Goal: Task Accomplishment & Management: Manage account settings

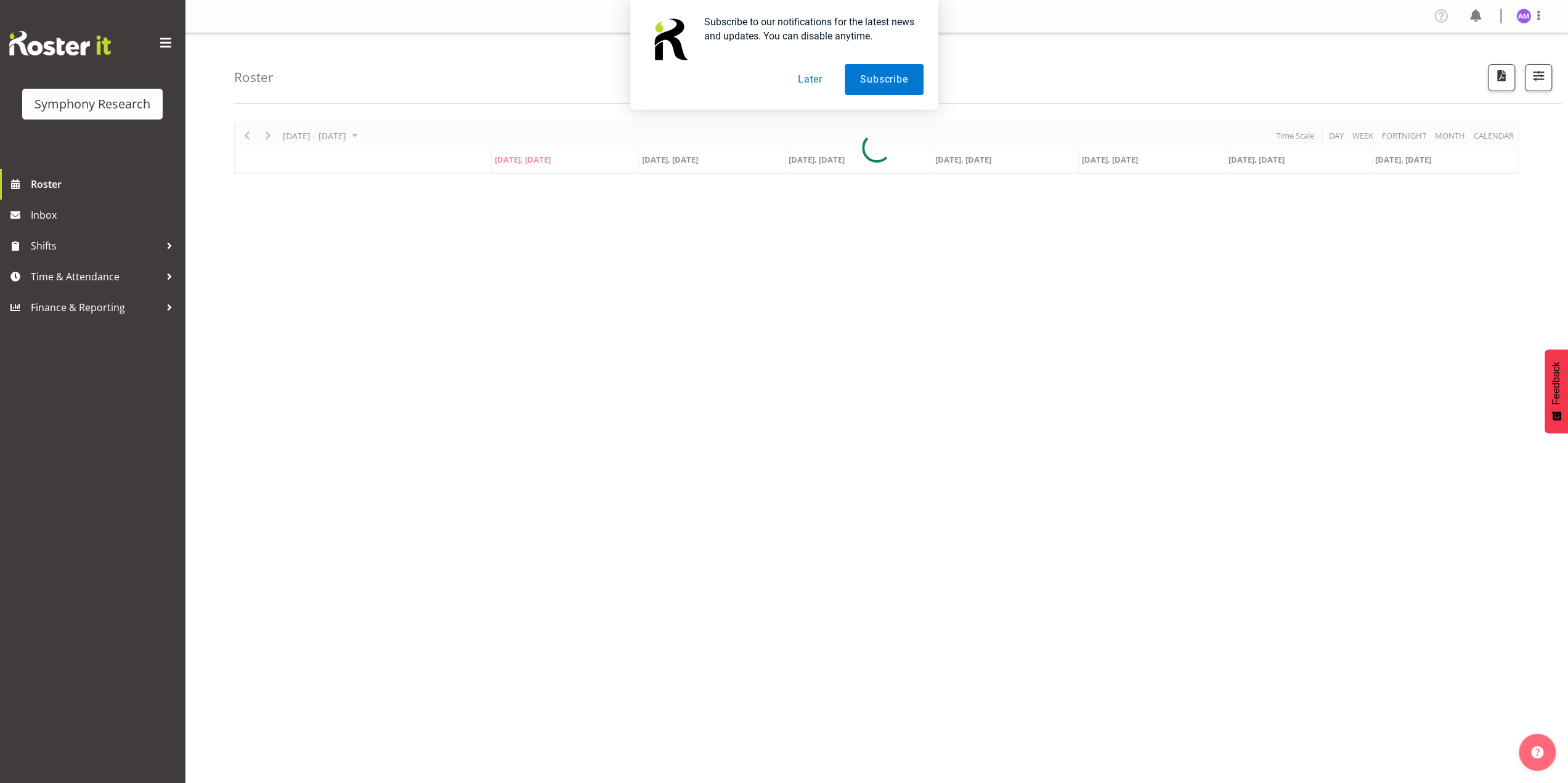
click at [813, 72] on button "Later" at bounding box center [810, 80] width 55 height 31
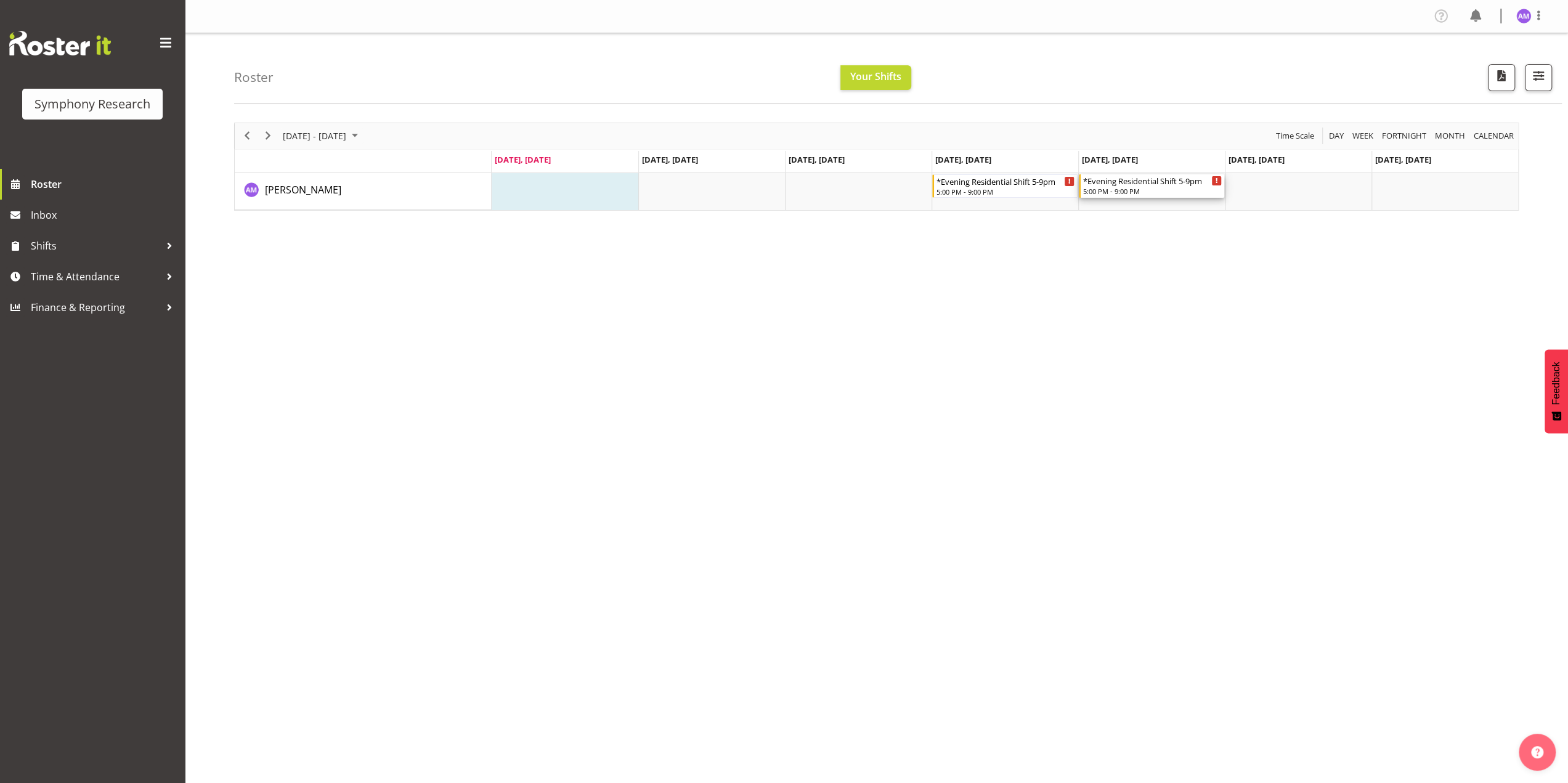
drag, startPoint x: 1134, startPoint y: 193, endPoint x: 1328, endPoint y: 235, distance: 198.5
click at [1328, 235] on div "August 11 - 17, 2025 Today Day Week Fortnight Month calendar Month Agenda Time …" at bounding box center [901, 359] width 1334 height 493
click at [864, 81] on span "Your Shifts" at bounding box center [875, 76] width 51 height 13
click at [1540, 80] on span "button" at bounding box center [1538, 76] width 16 height 16
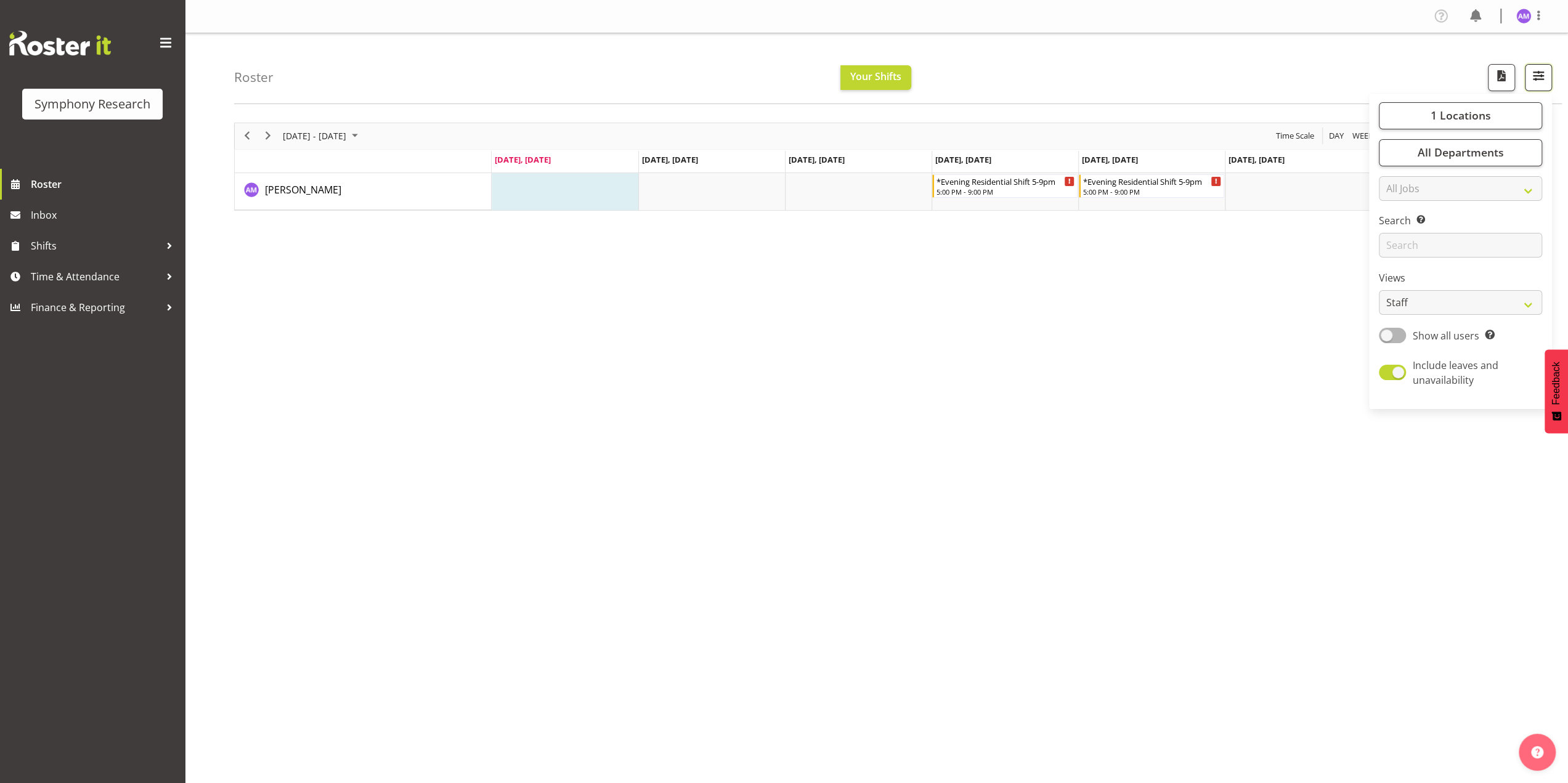
click at [1540, 80] on span "button" at bounding box center [1538, 76] width 16 height 16
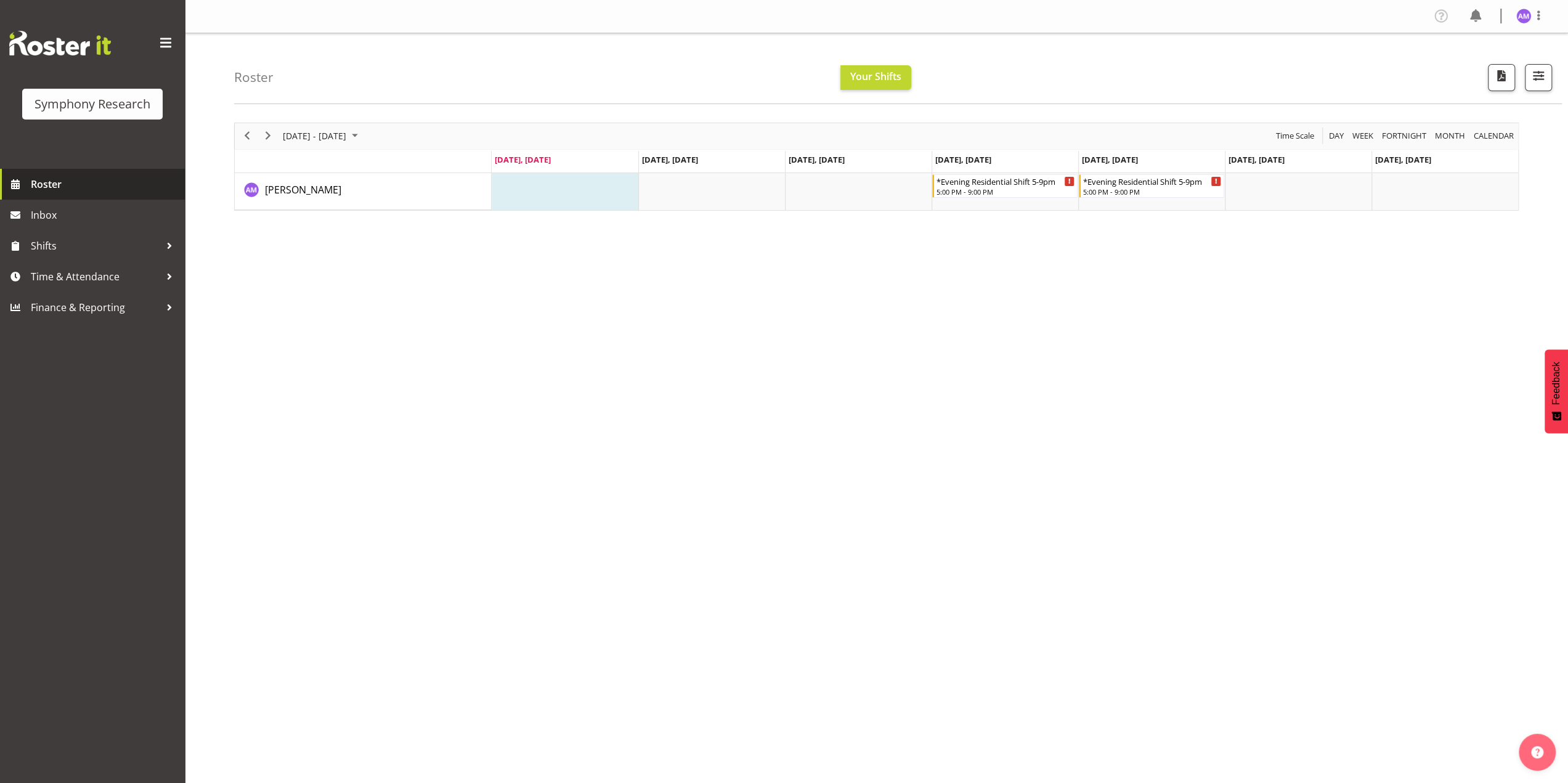
click at [36, 187] on span "Roster" at bounding box center [105, 184] width 148 height 18
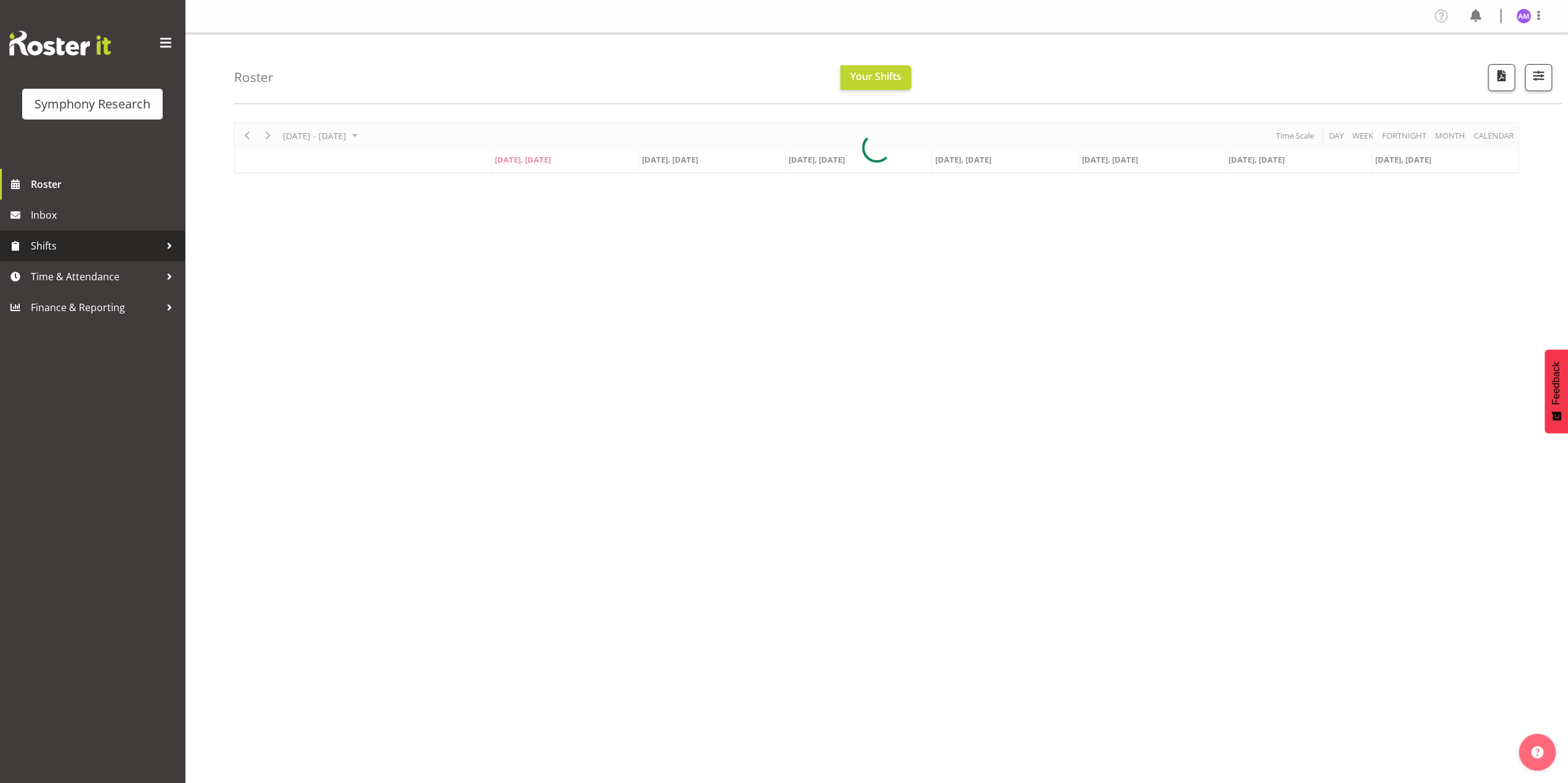
click at [78, 236] on span "Shifts" at bounding box center [95, 245] width 129 height 18
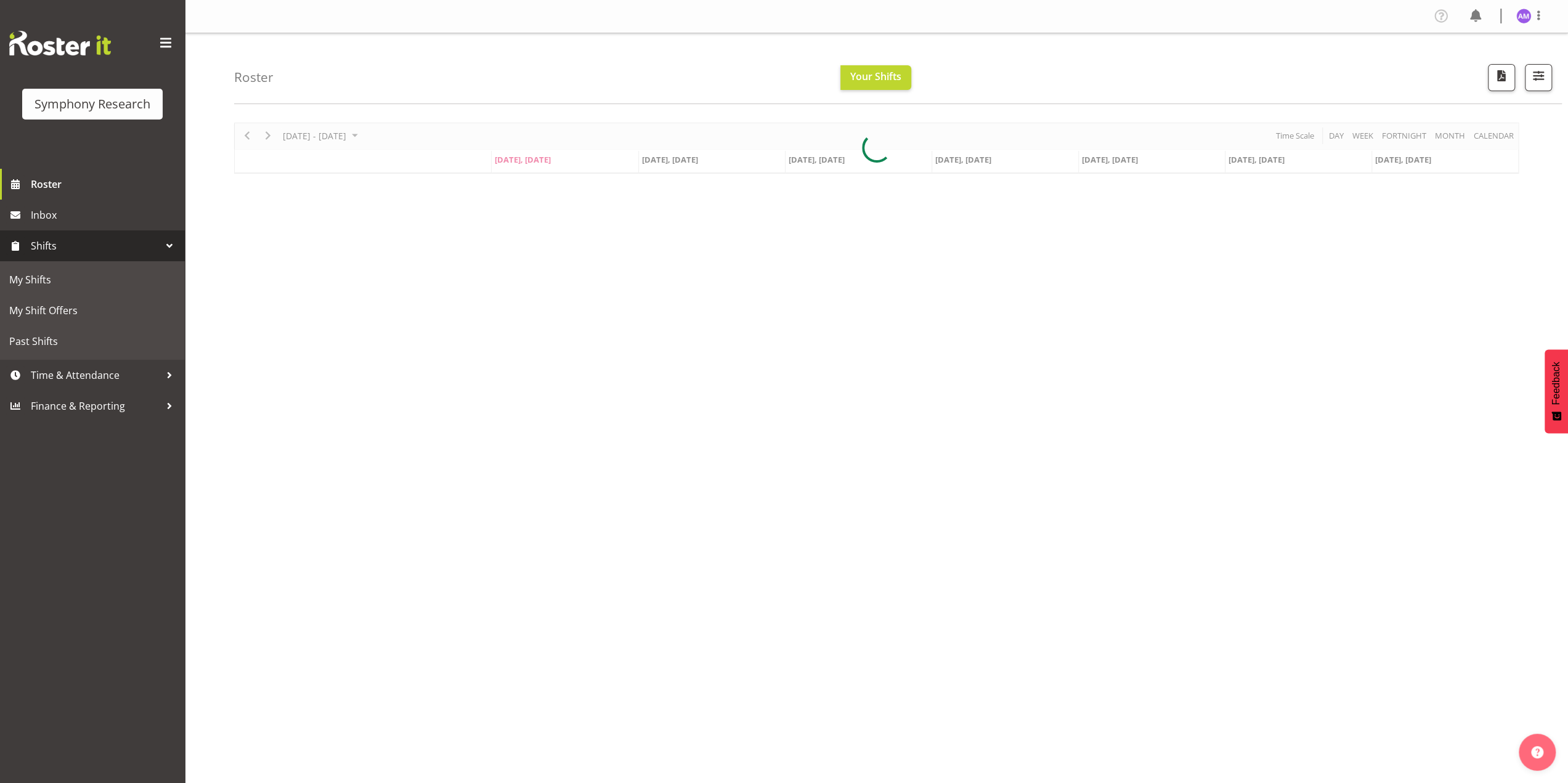
click at [78, 236] on span "Shifts" at bounding box center [95, 245] width 129 height 18
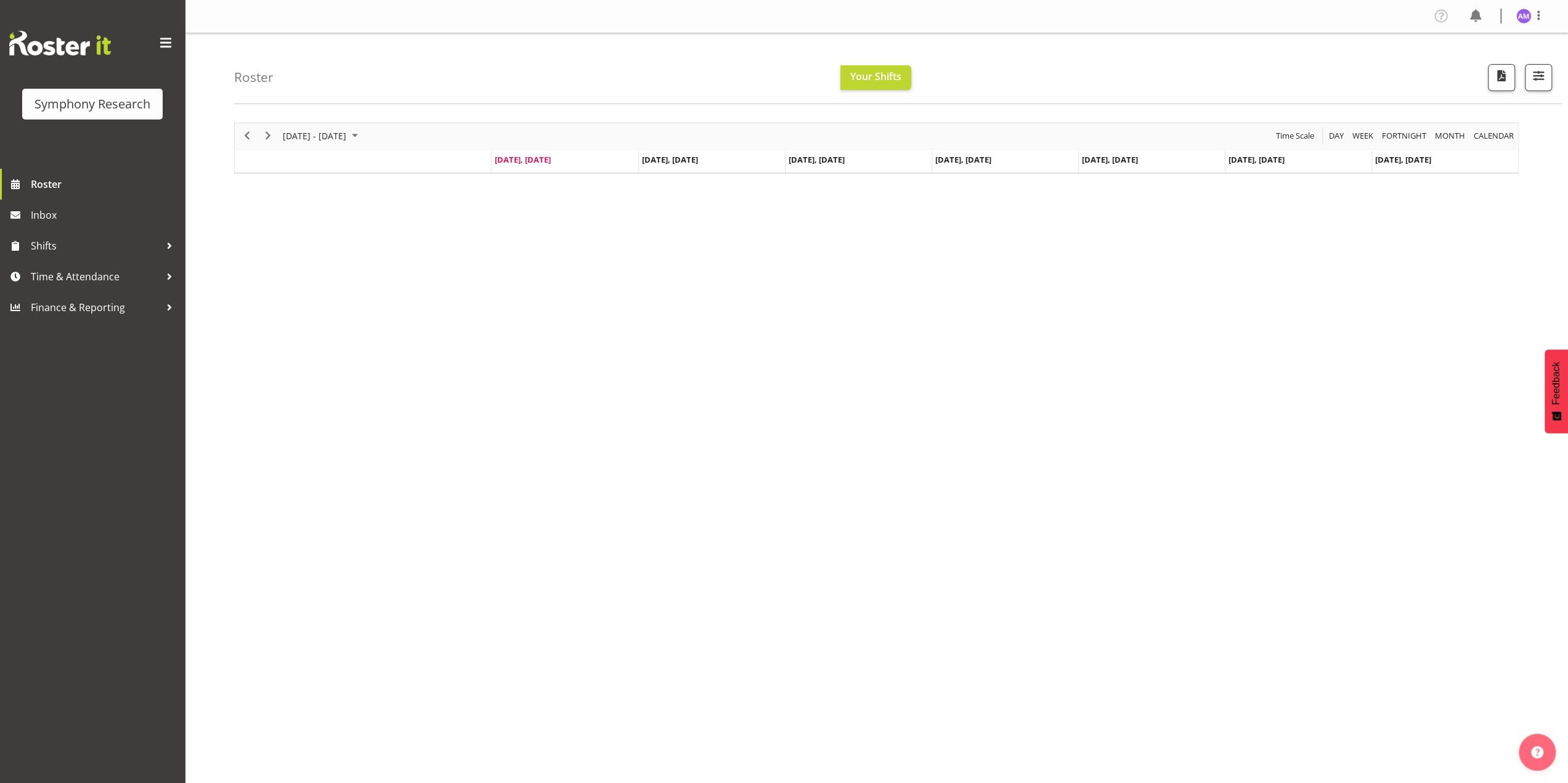
click at [105, 96] on div "Symphony Research" at bounding box center [92, 104] width 116 height 18
click at [164, 36] on span at bounding box center [166, 43] width 20 height 20
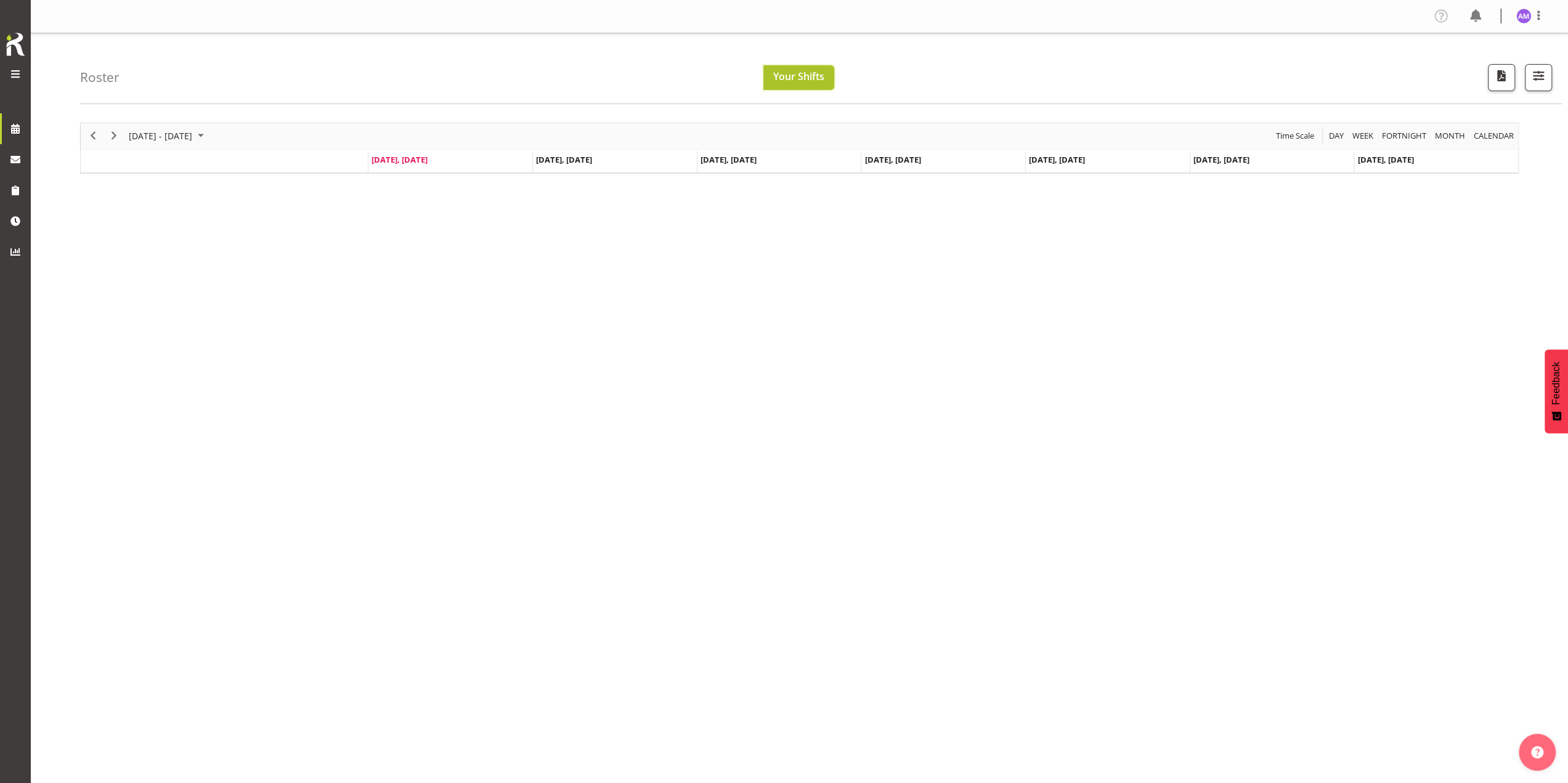
click at [773, 74] on span "Your Shifts" at bounding box center [798, 76] width 51 height 13
click at [15, 73] on span at bounding box center [15, 73] width 15 height 15
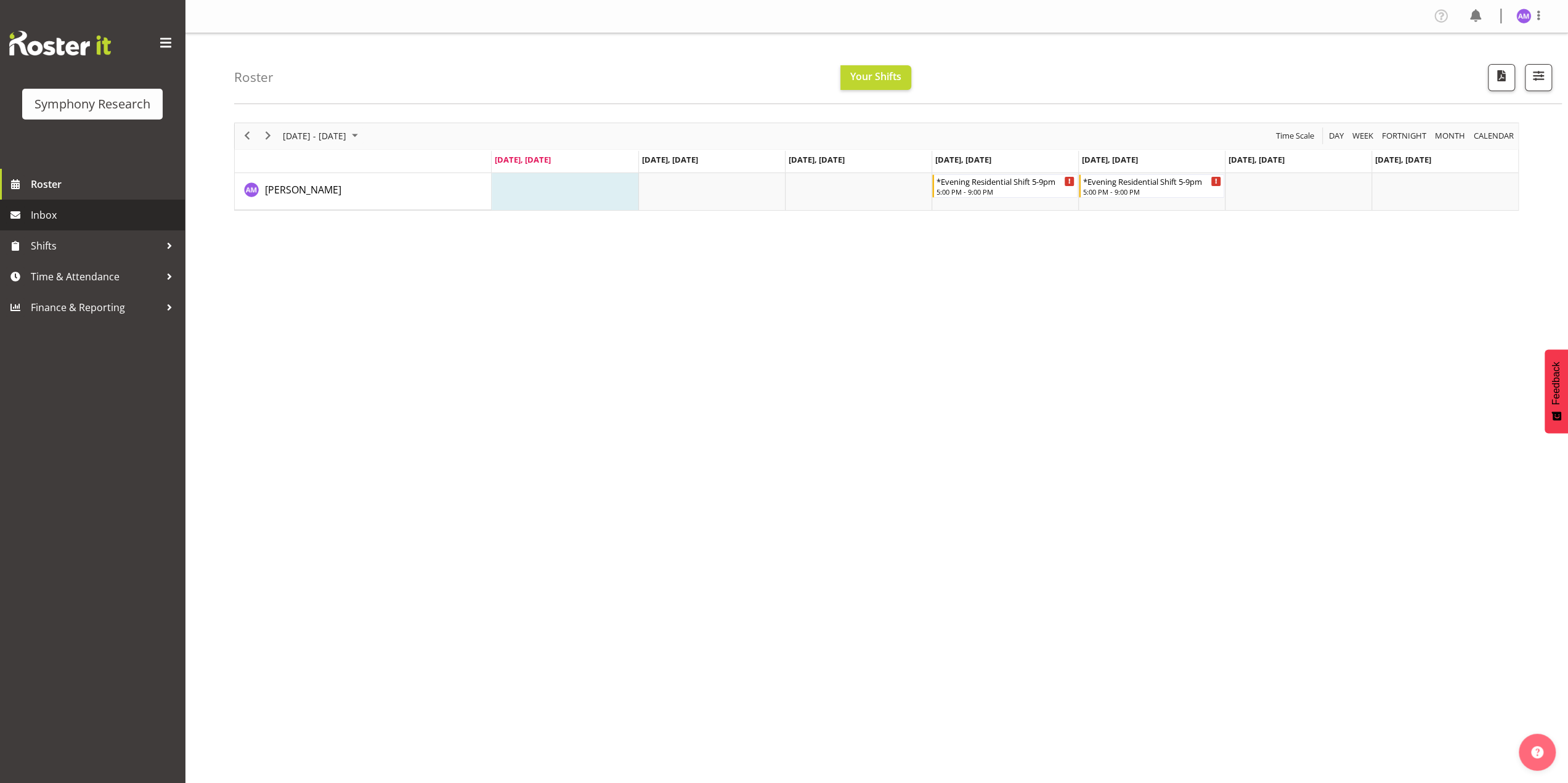
click at [106, 208] on span "Inbox" at bounding box center [105, 215] width 148 height 18
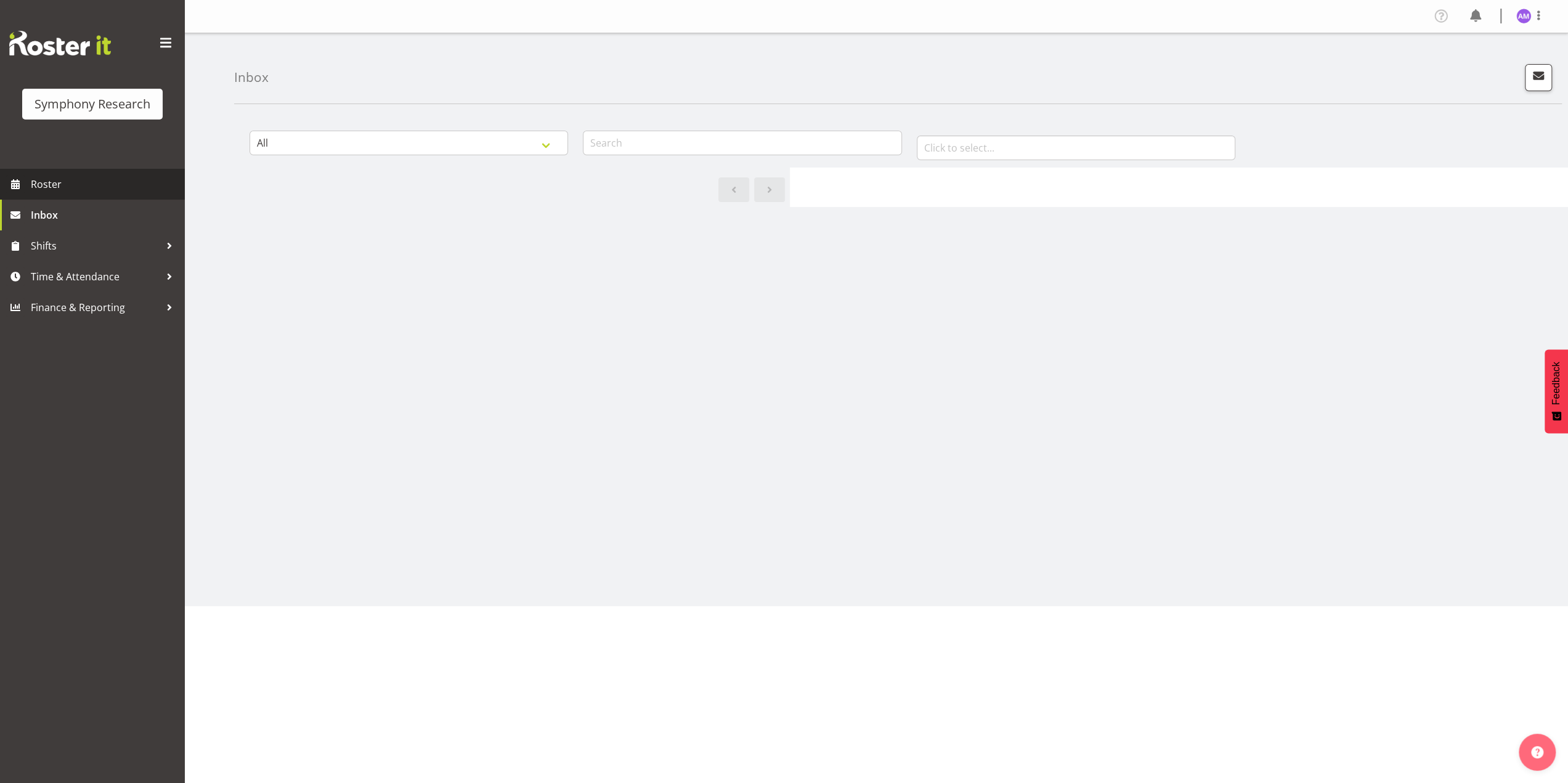
click at [96, 183] on span "Roster" at bounding box center [105, 184] width 148 height 18
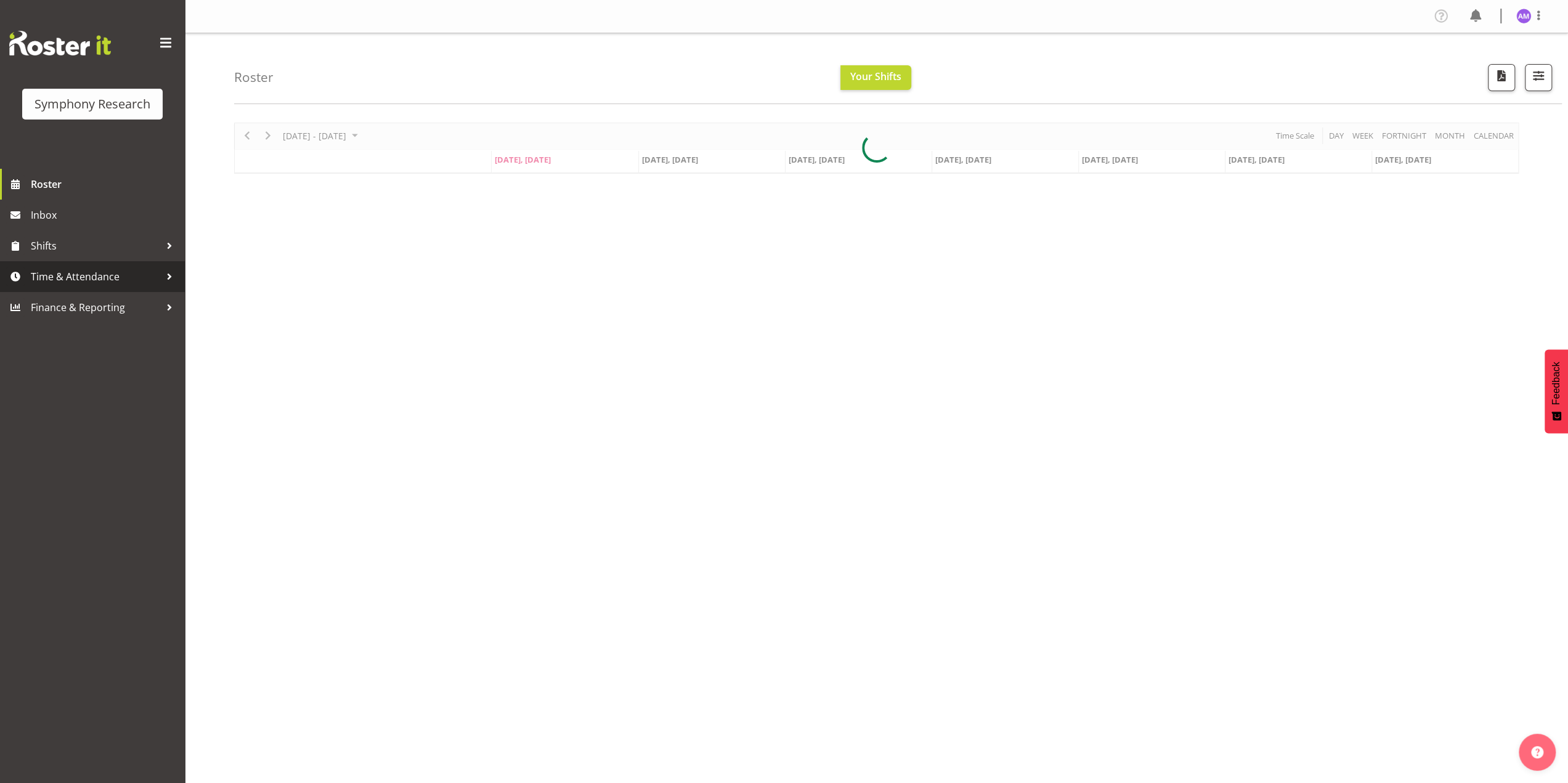
click at [94, 278] on span "Time & Attendance" at bounding box center [95, 277] width 129 height 18
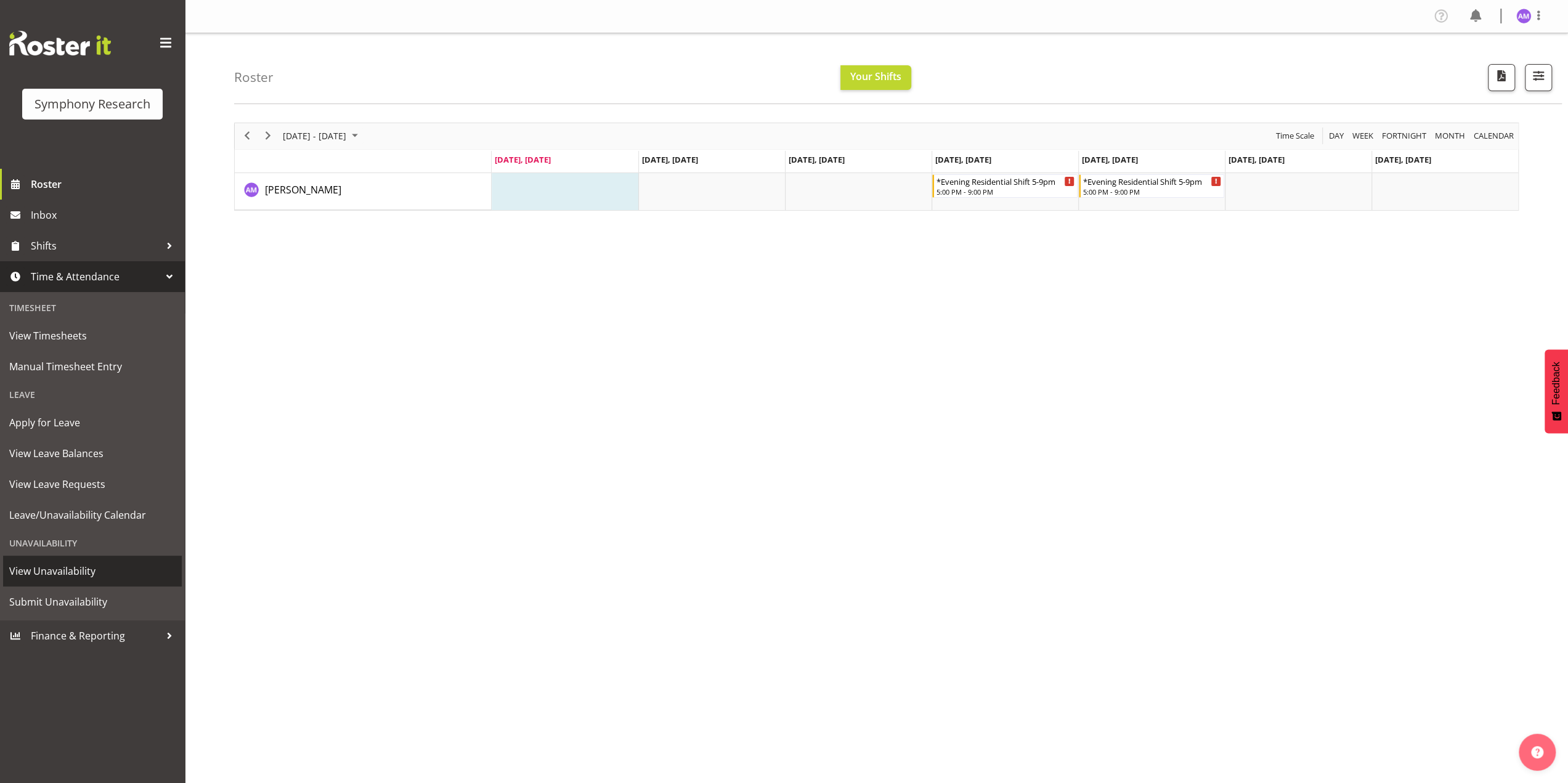
click at [63, 570] on span "View Unavailability" at bounding box center [92, 571] width 166 height 18
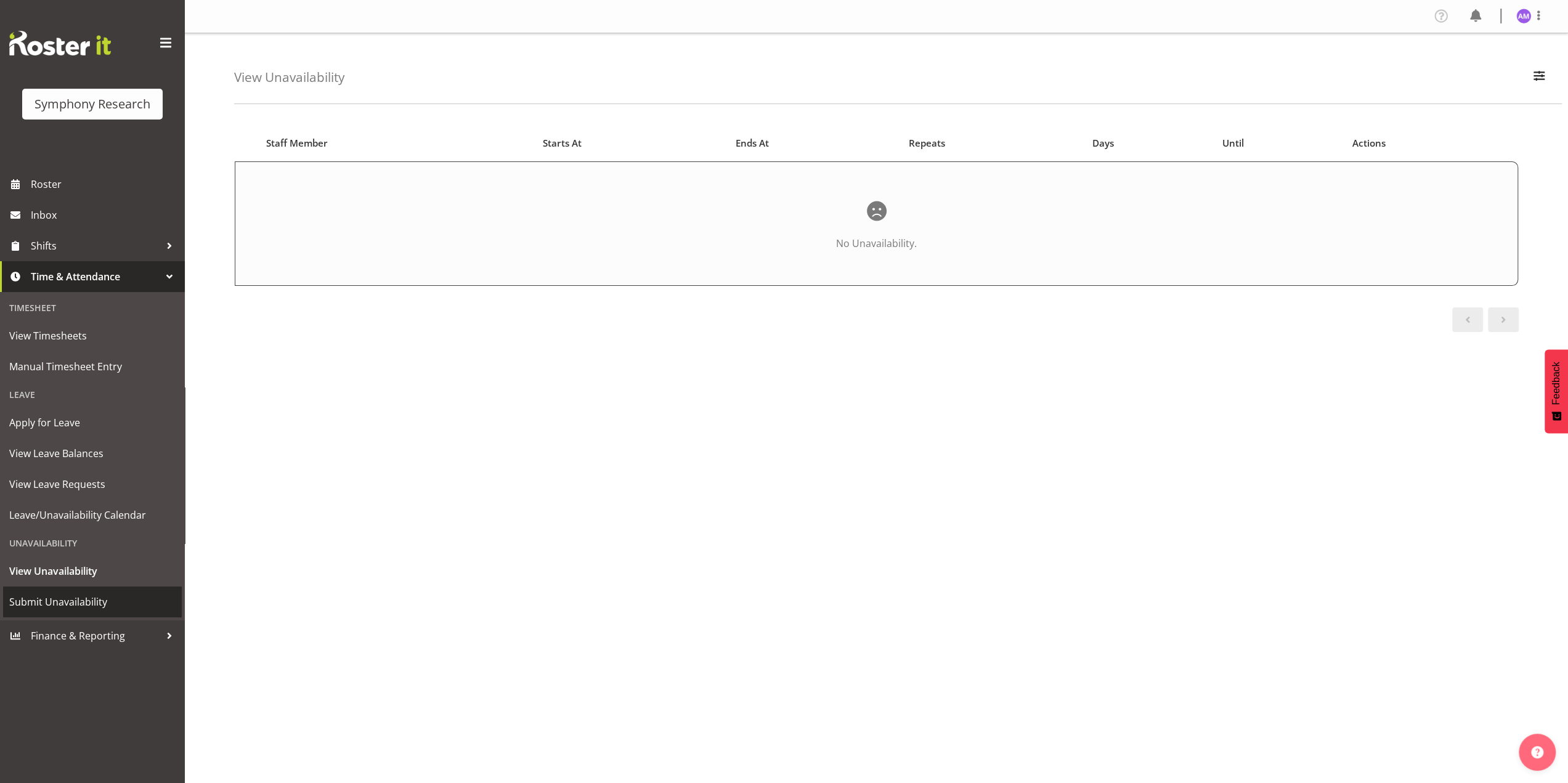
click at [94, 595] on span "Submit Unavailability" at bounding box center [92, 602] width 166 height 18
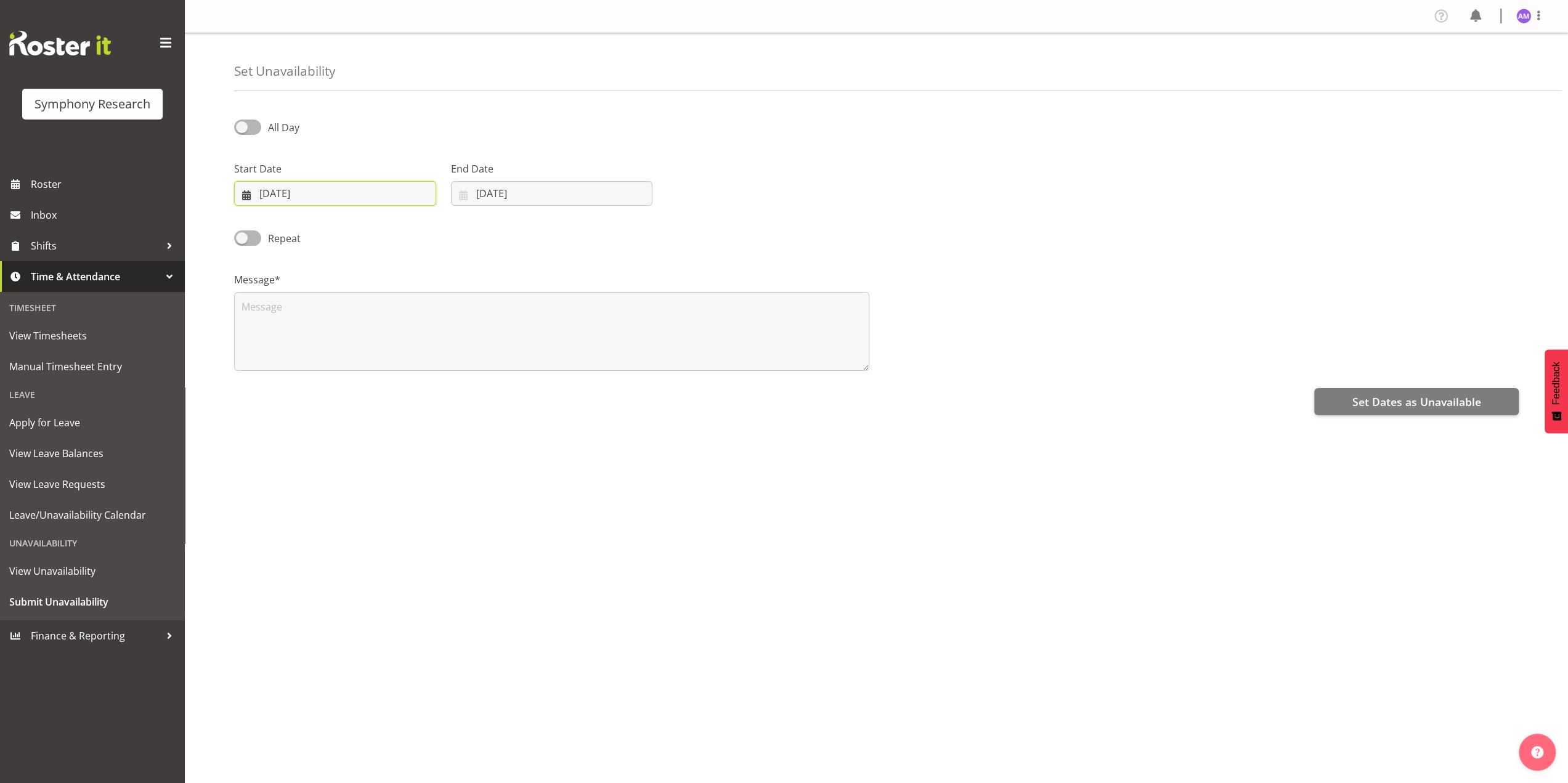
click at [317, 195] on input "[DATE]" at bounding box center [335, 193] width 202 height 24
click at [602, 261] on div "Message*" at bounding box center [552, 317] width 650 height 123
click at [75, 192] on span "Roster" at bounding box center [105, 184] width 148 height 18
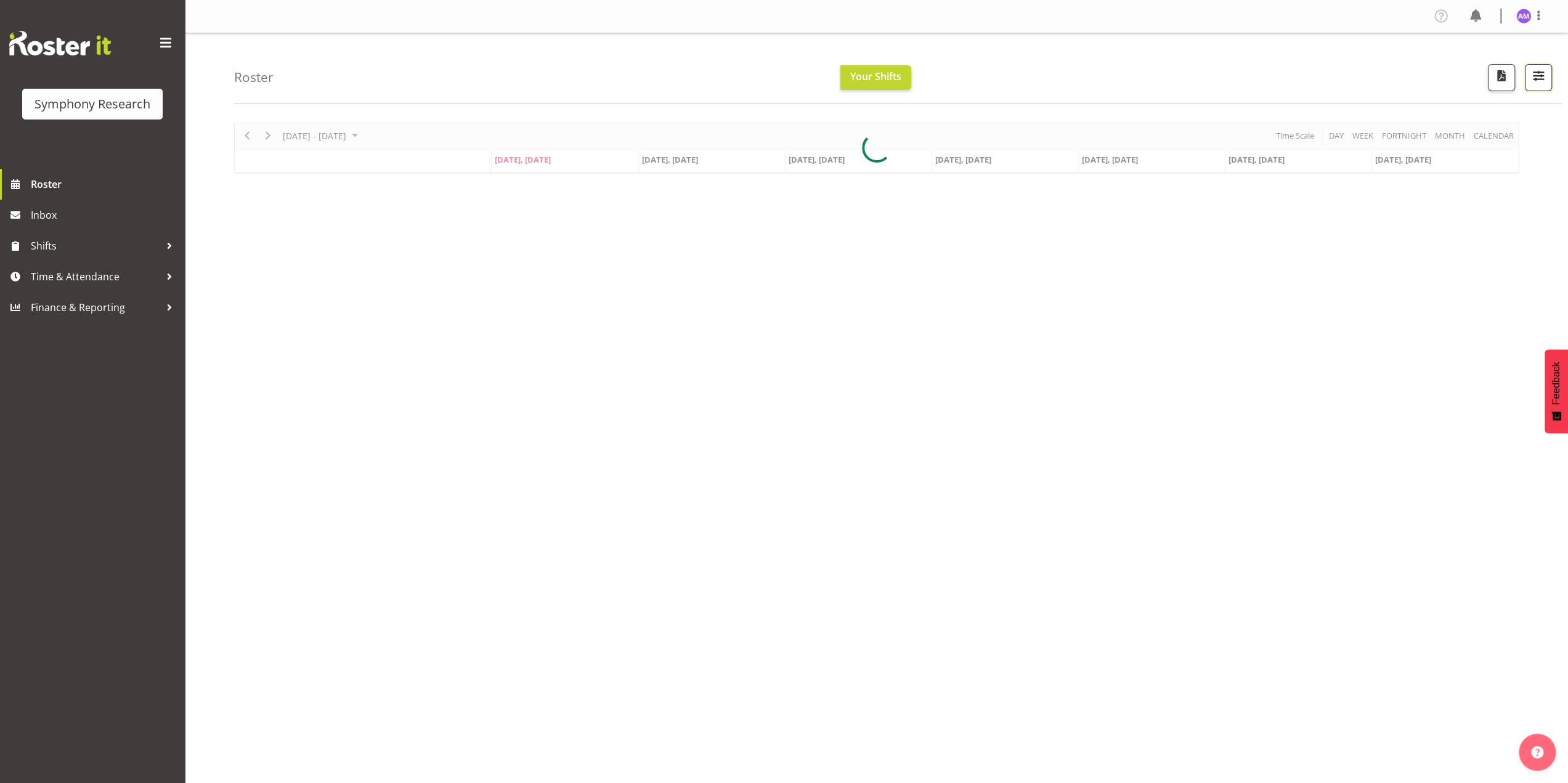
click at [1538, 79] on span "button" at bounding box center [1538, 76] width 16 height 16
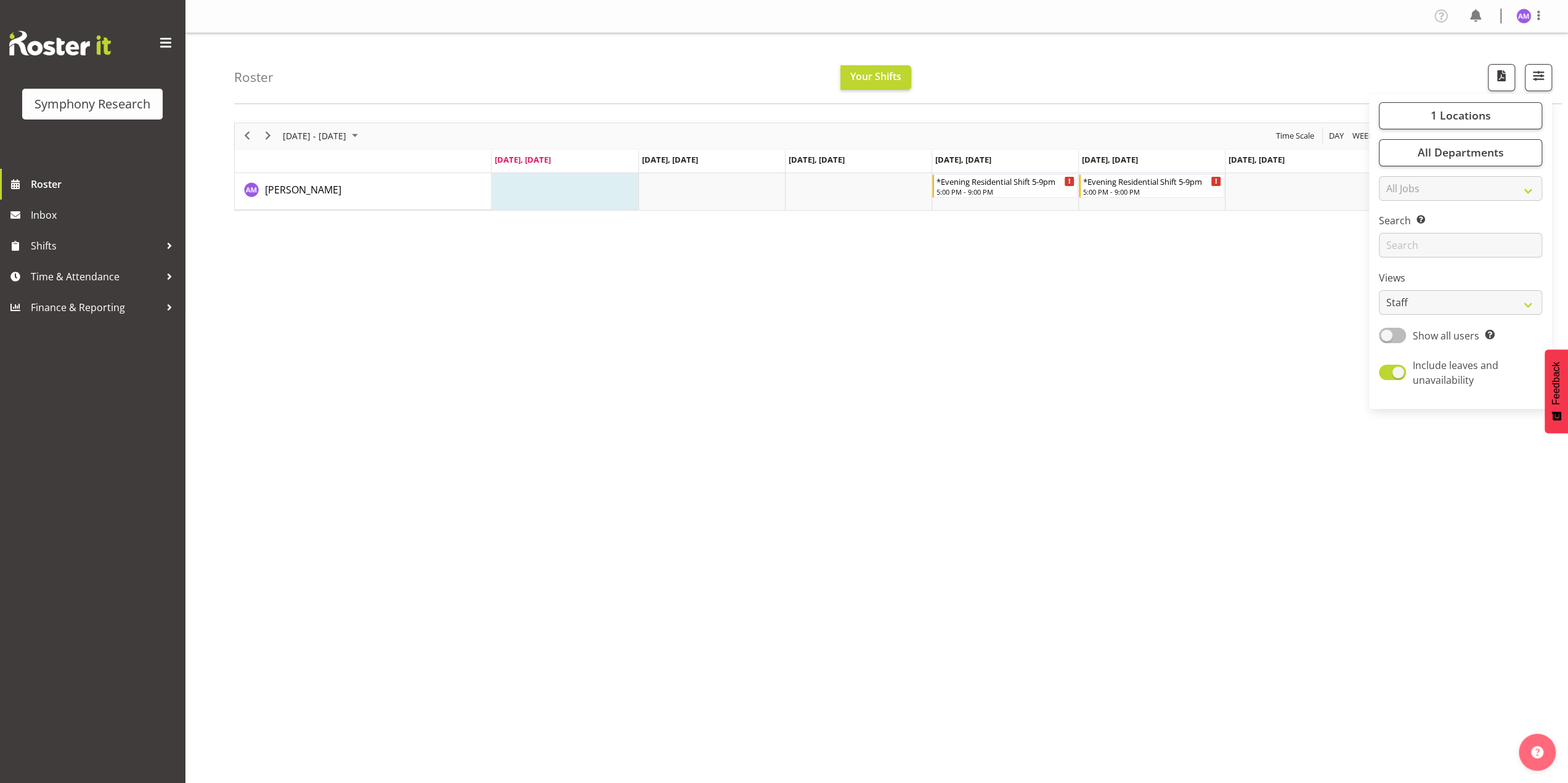
click at [1395, 330] on span at bounding box center [1393, 336] width 27 height 15
click at [1387, 331] on input "Show all users Show only rostered employees" at bounding box center [1383, 335] width 8 height 8
checkbox input "true"
click at [1012, 184] on div "*Evening Residential Shift 5-9pm" at bounding box center [1006, 180] width 138 height 13
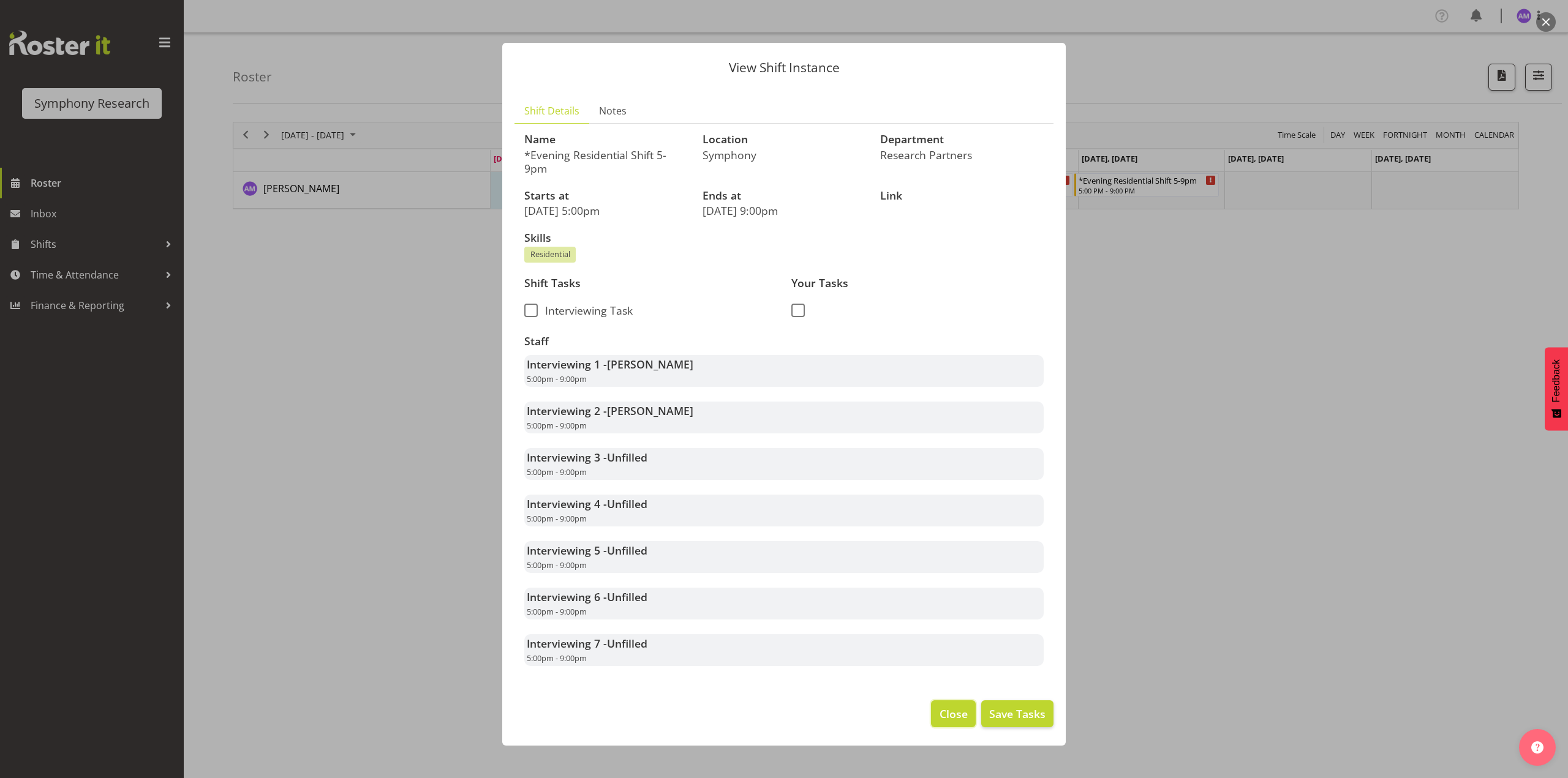
click at [945, 720] on span "Close" at bounding box center [954, 713] width 28 height 16
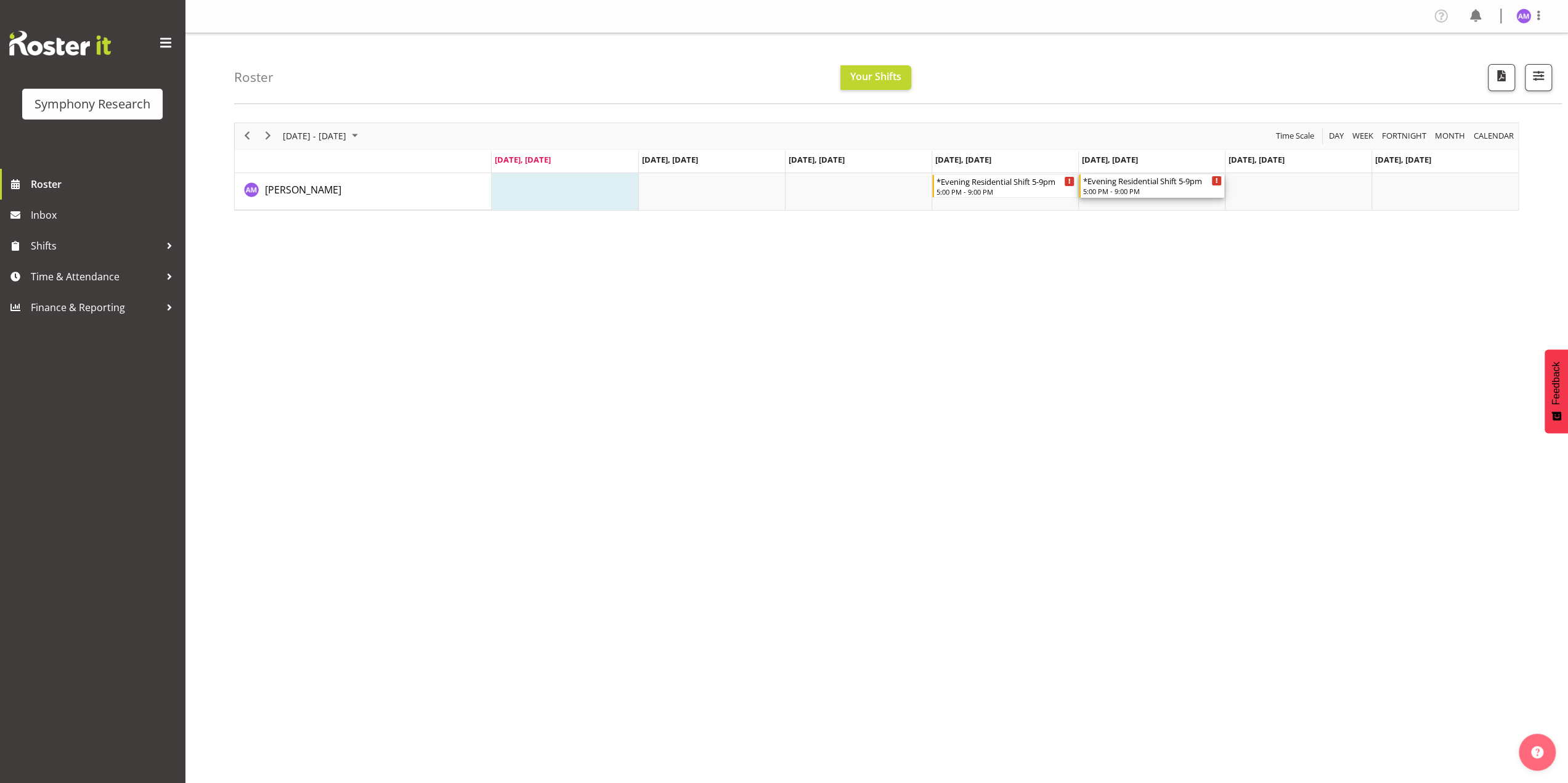
drag, startPoint x: 1187, startPoint y: 180, endPoint x: 1101, endPoint y: 177, distance: 86.1
click at [1101, 177] on div "*Evening Residential Shift 5-9pm" at bounding box center [1152, 180] width 138 height 13
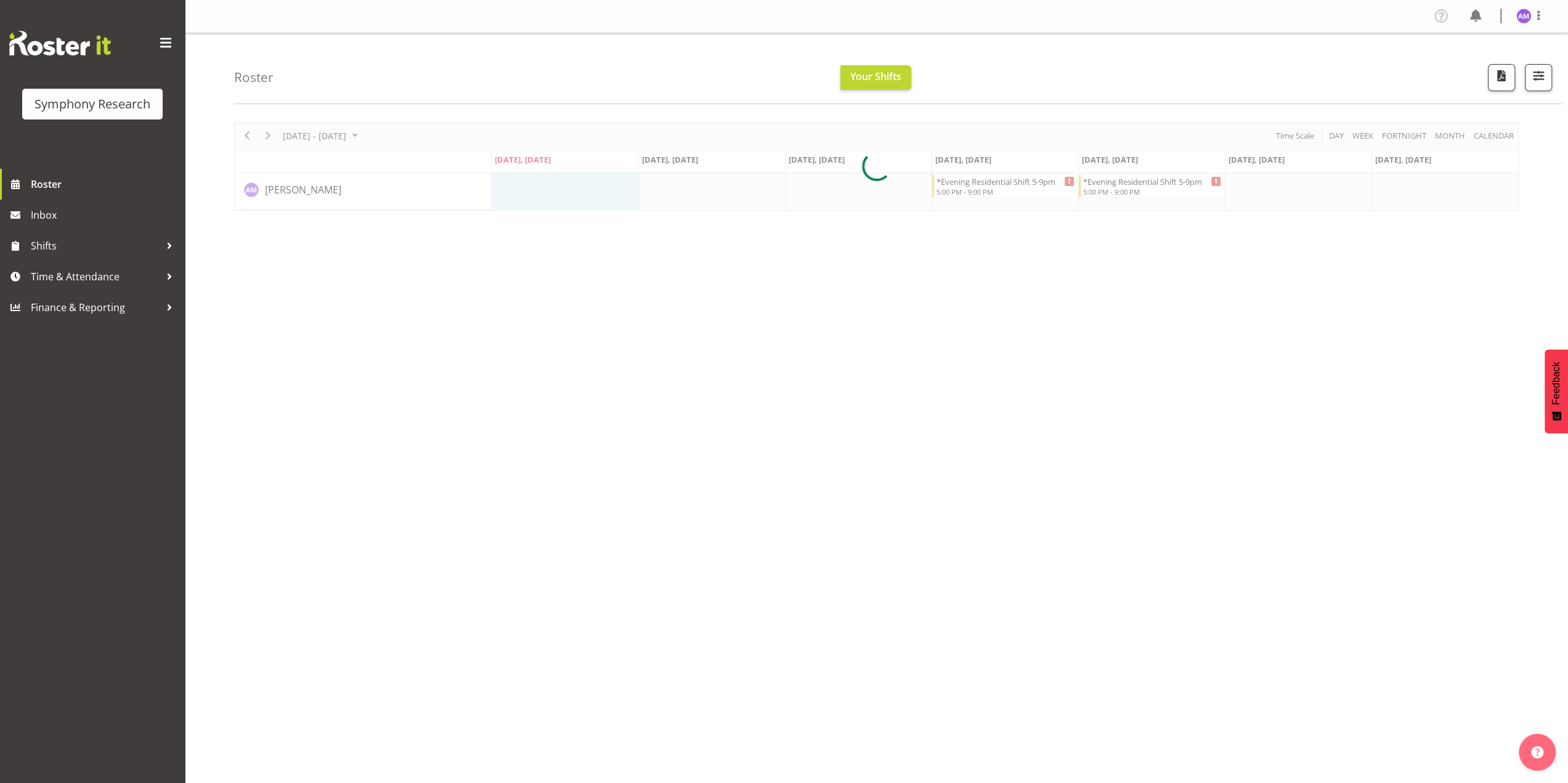
drag, startPoint x: 1107, startPoint y: 180, endPoint x: 1134, endPoint y: 182, distance: 27.1
click at [1134, 182] on div at bounding box center [877, 166] width 1285 height 88
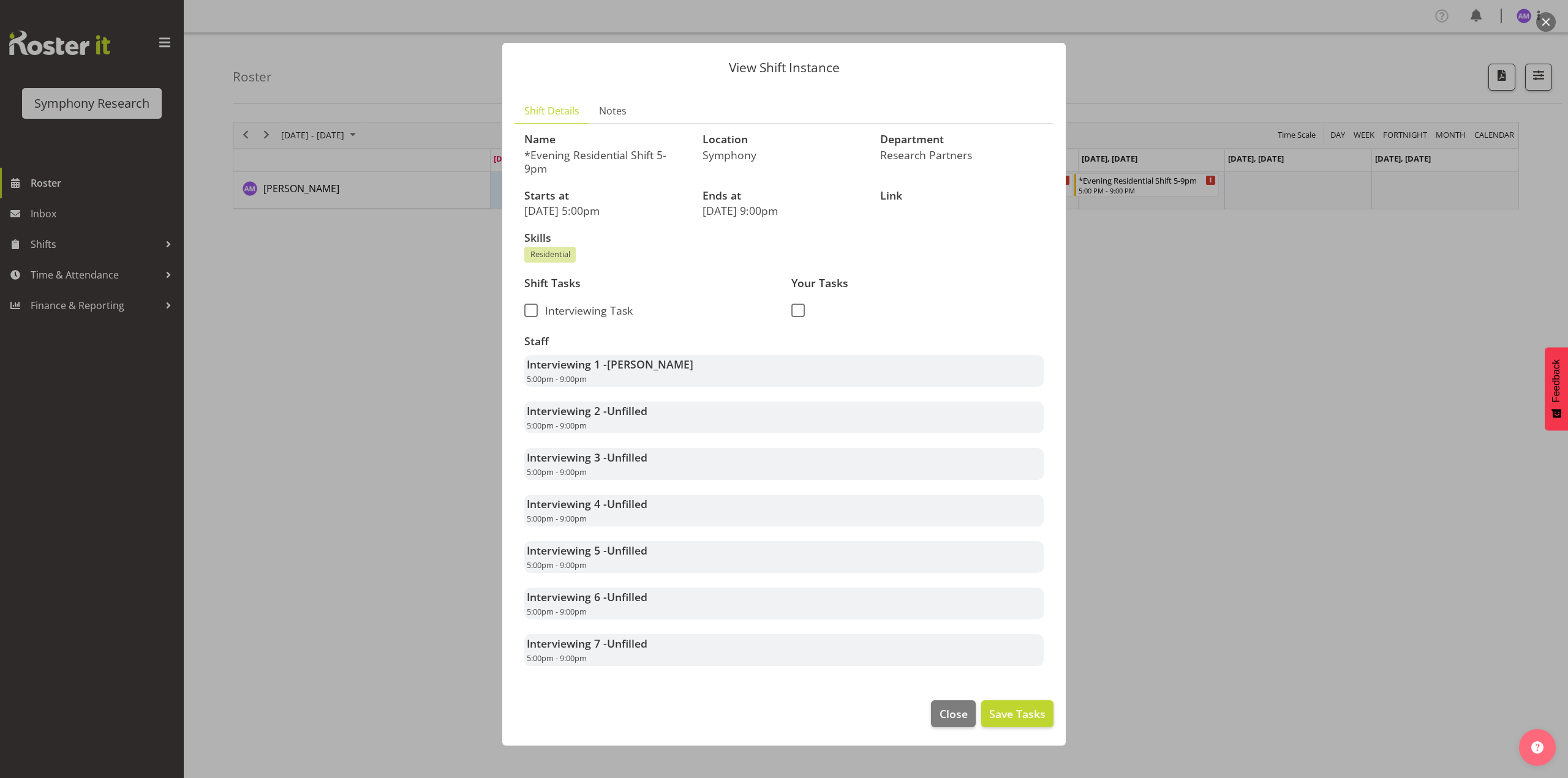
click at [1118, 375] on div at bounding box center [784, 389] width 1568 height 778
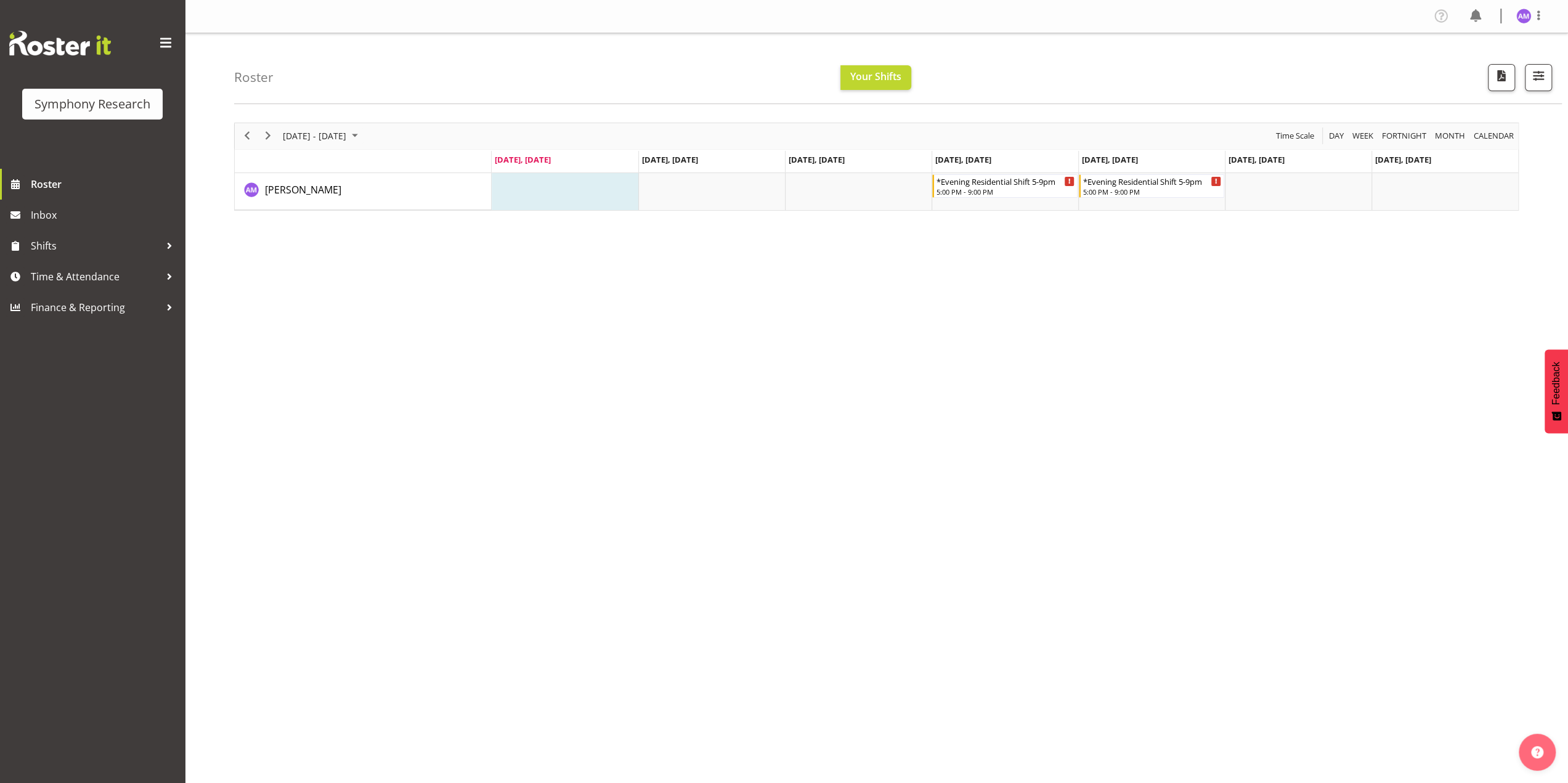
click at [539, 371] on div "August 11 - 17, 2025 Today Day Week Fortnight Month calendar Month Agenda Time …" at bounding box center [901, 359] width 1334 height 493
click at [55, 236] on span "Shifts" at bounding box center [95, 245] width 129 height 18
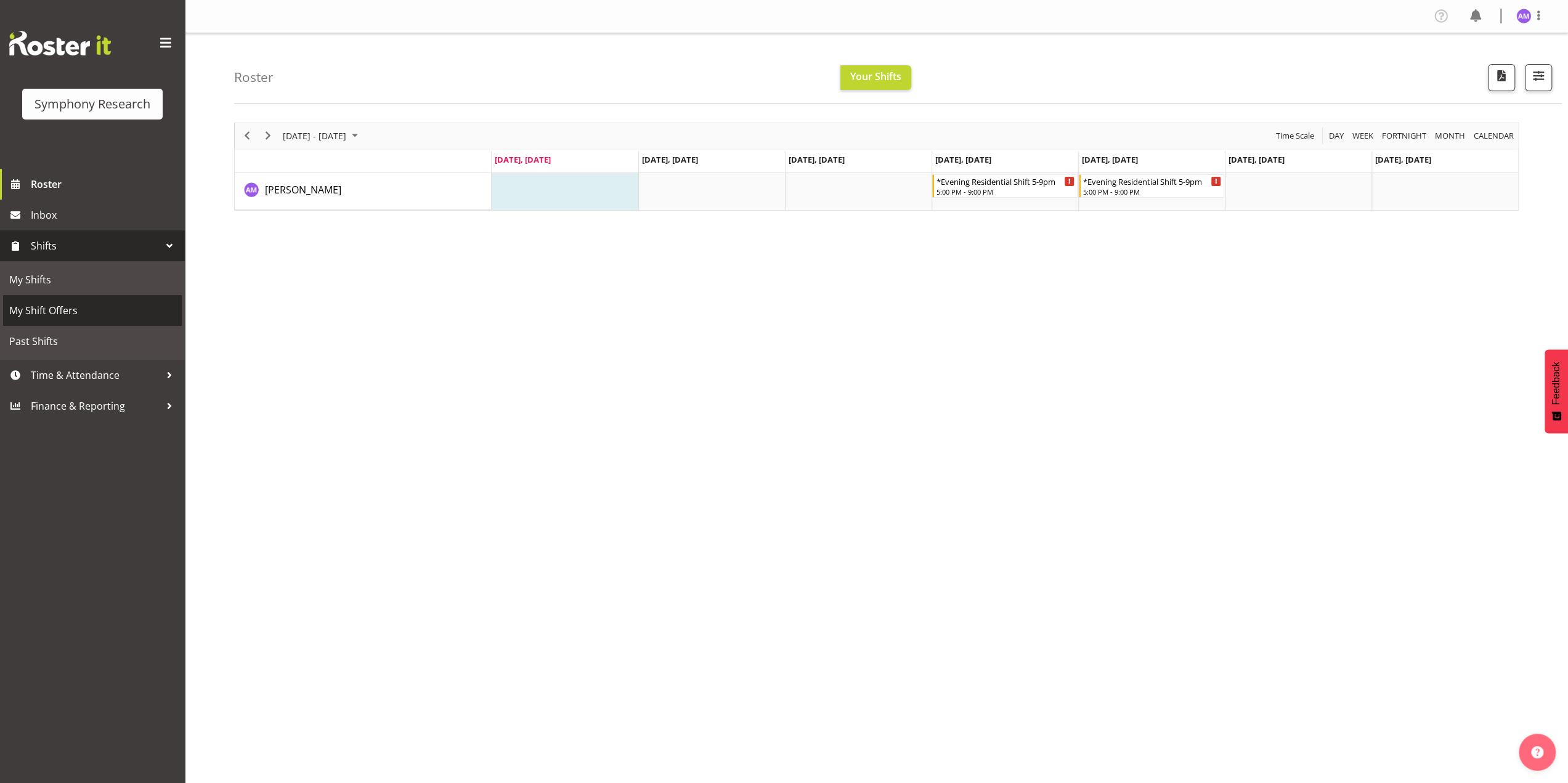
click at [55, 313] on span "My Shift Offers" at bounding box center [92, 310] width 166 height 18
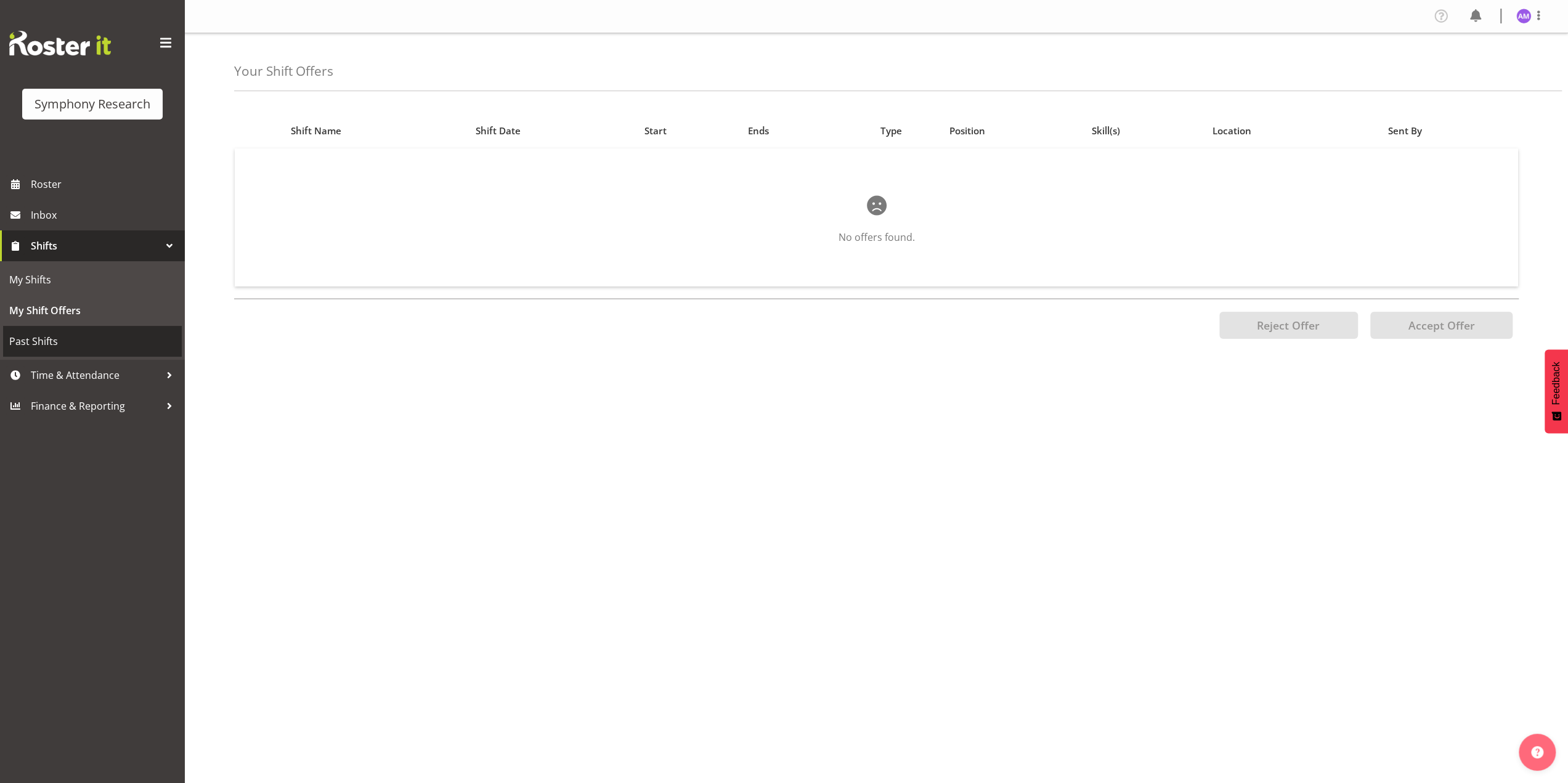
click at [60, 337] on span "Past Shifts" at bounding box center [92, 341] width 166 height 18
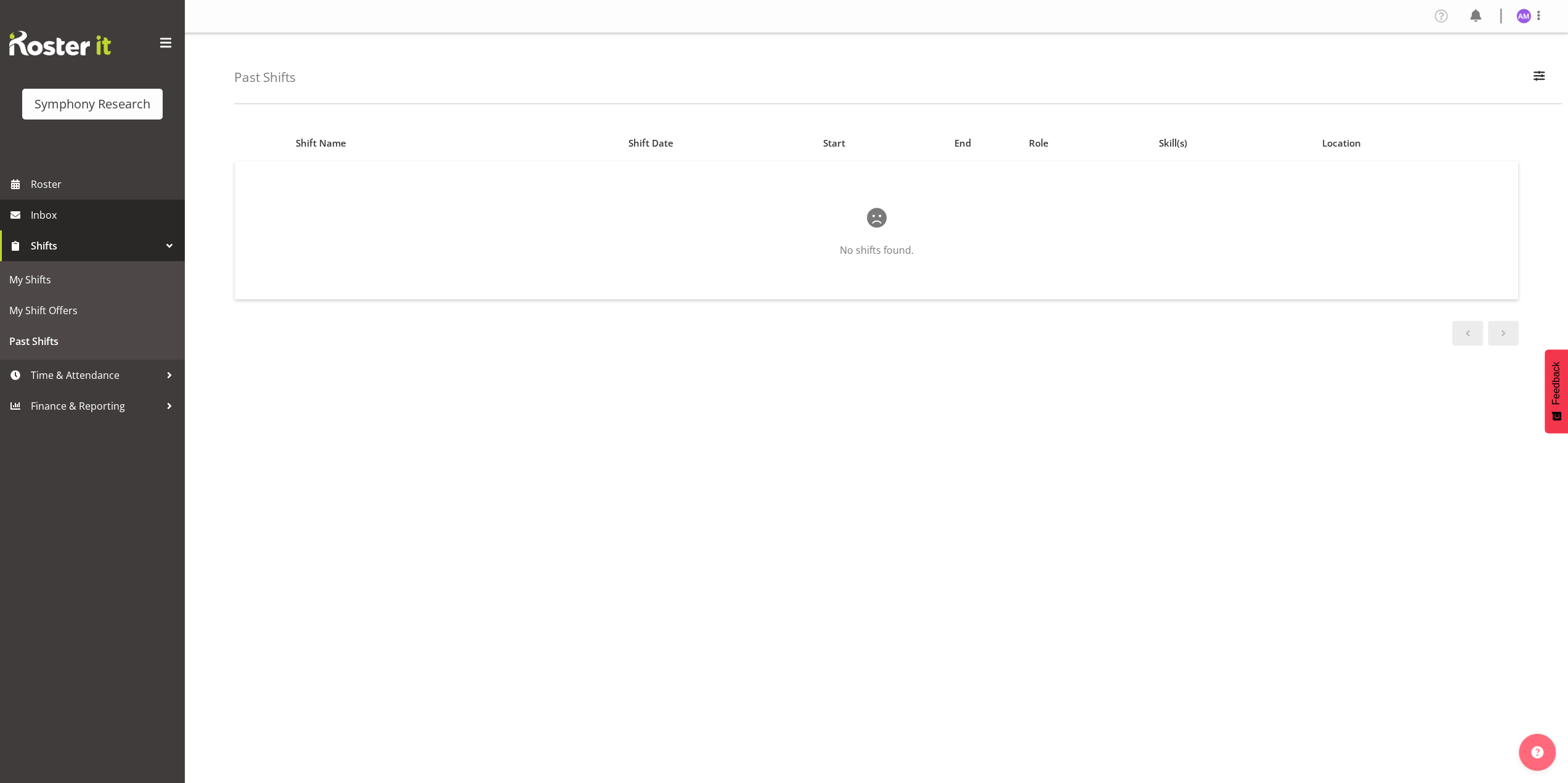
click at [47, 221] on span "Inbox" at bounding box center [105, 215] width 148 height 18
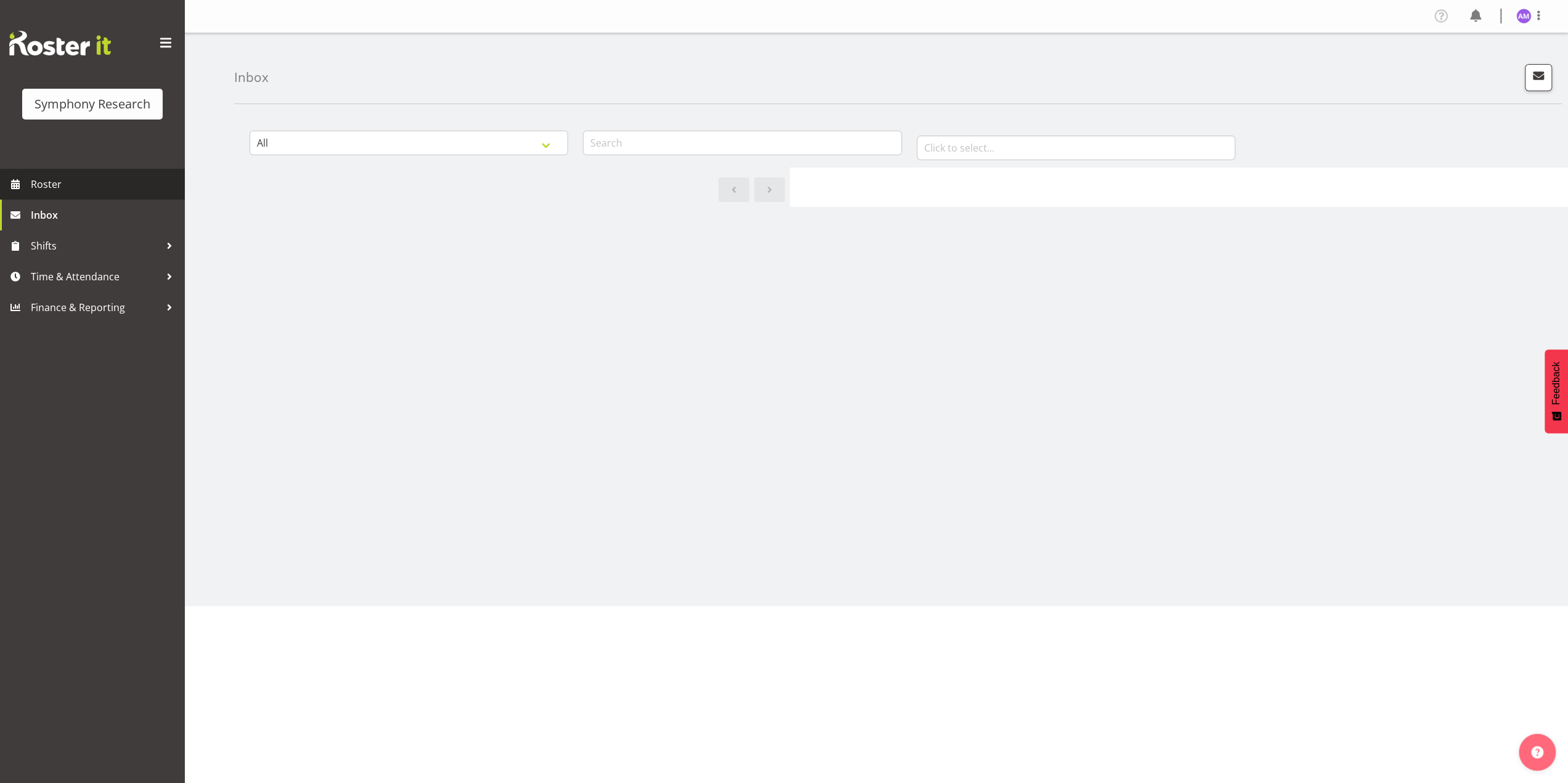
click at [66, 187] on span "Roster" at bounding box center [105, 184] width 148 height 18
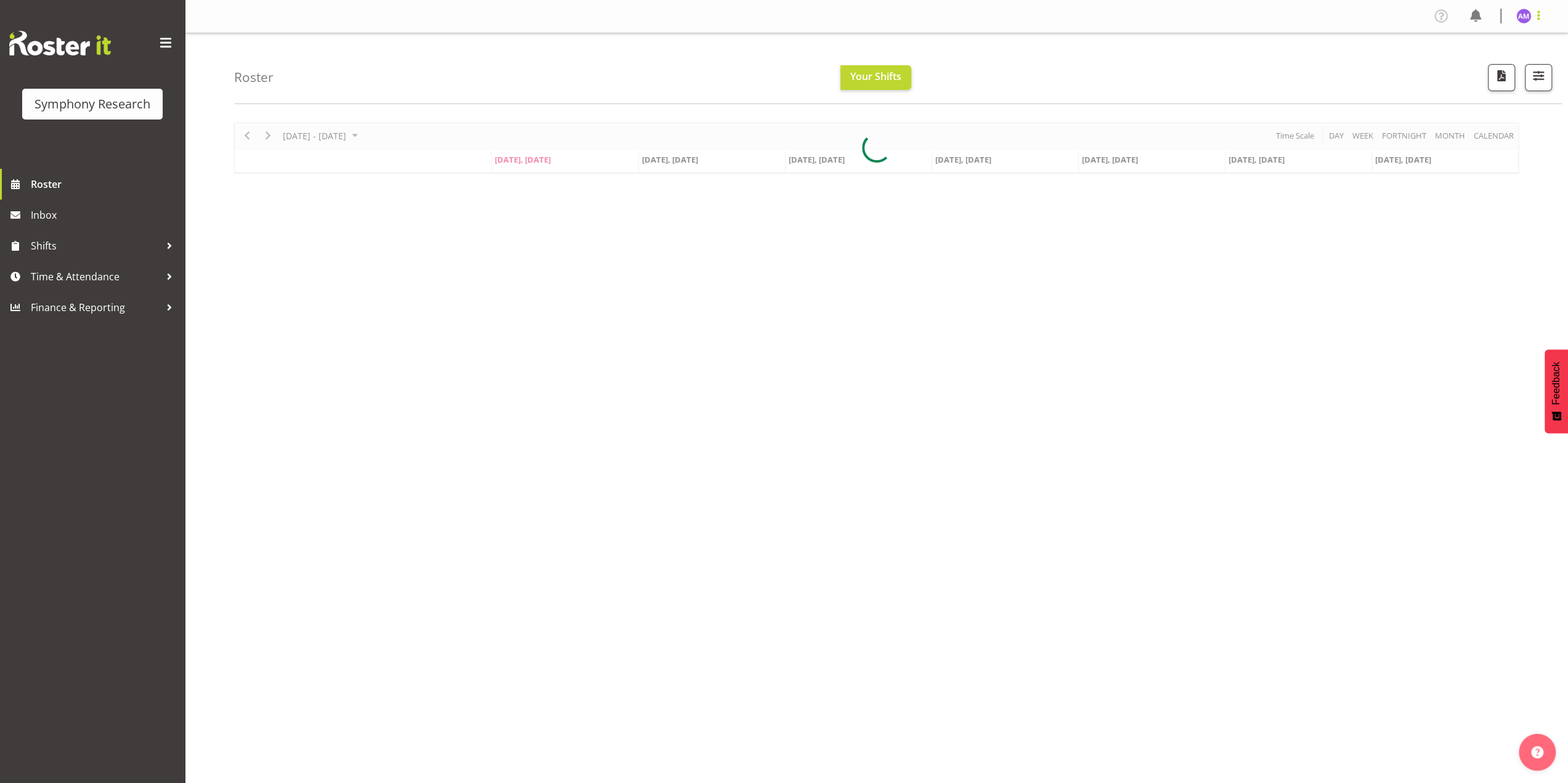
click at [1538, 13] on span at bounding box center [1538, 15] width 15 height 15
click at [85, 280] on span "Time & Attendance" at bounding box center [95, 277] width 129 height 18
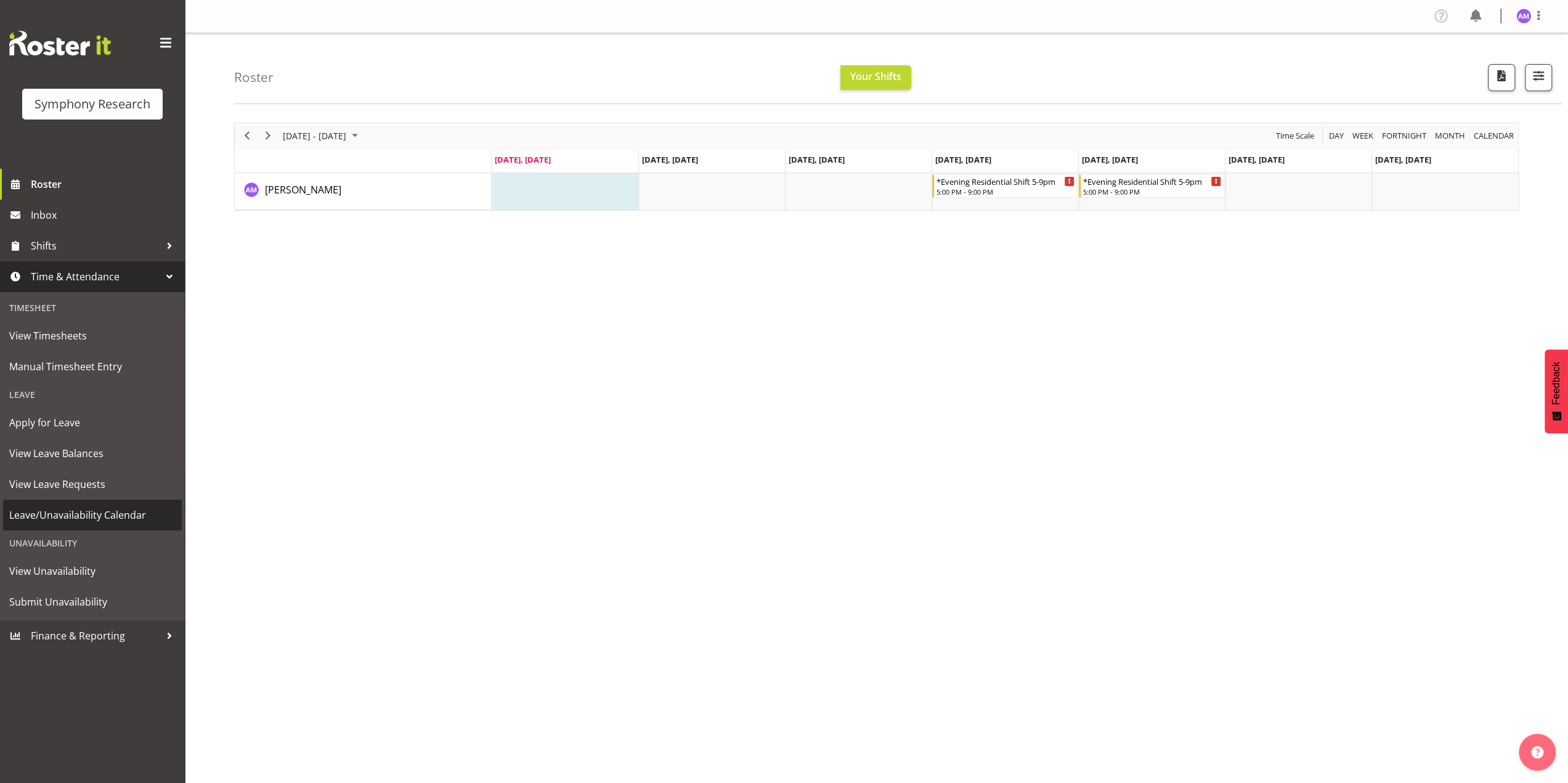
click at [68, 516] on span "Leave/Unavailability Calendar" at bounding box center [92, 515] width 166 height 18
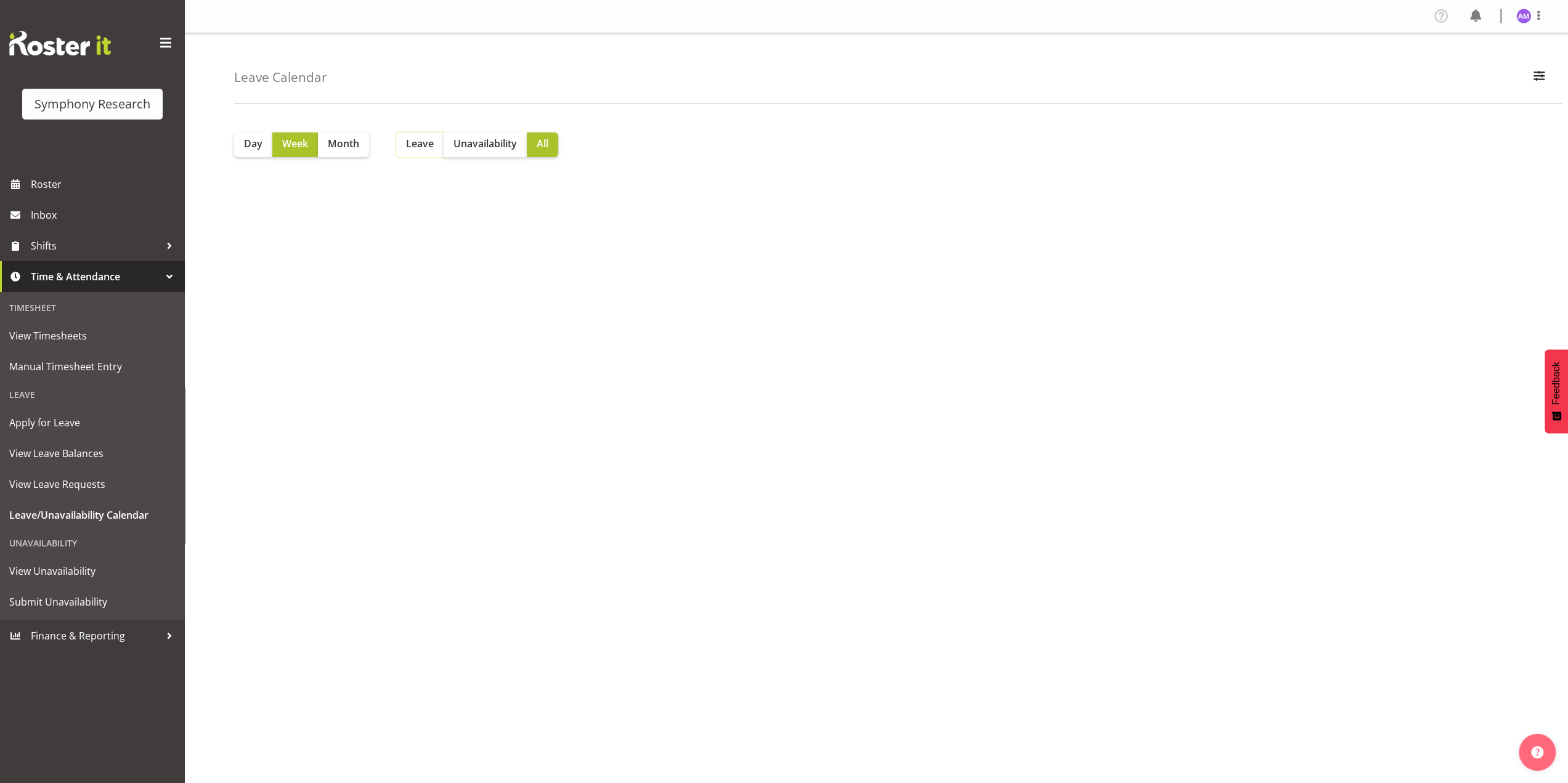
click at [431, 134] on button "Leave" at bounding box center [420, 144] width 48 height 24
click at [75, 597] on span "Submit Unavailability" at bounding box center [92, 602] width 166 height 18
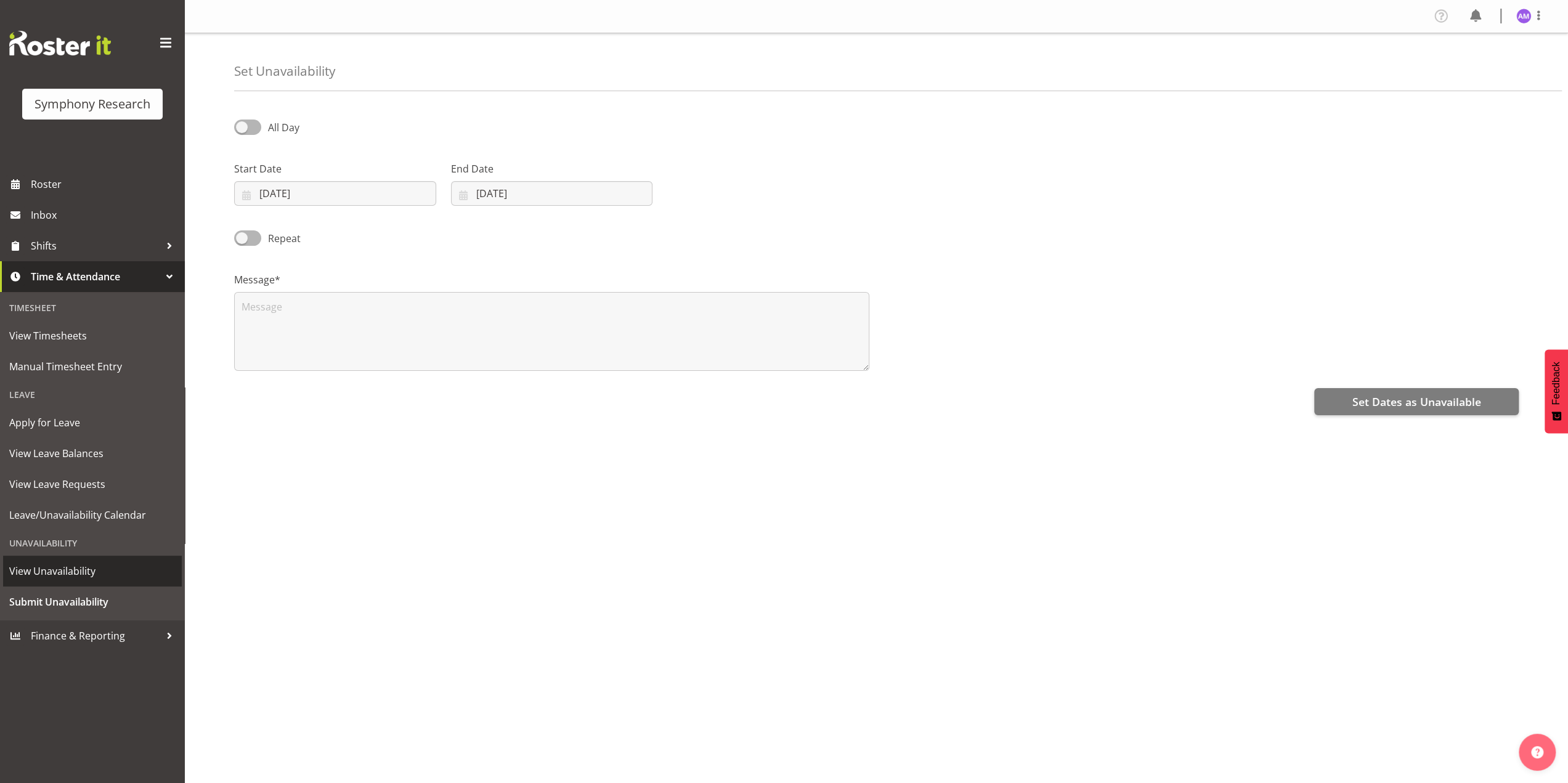
click at [71, 577] on span "View Unavailability" at bounding box center [92, 571] width 166 height 18
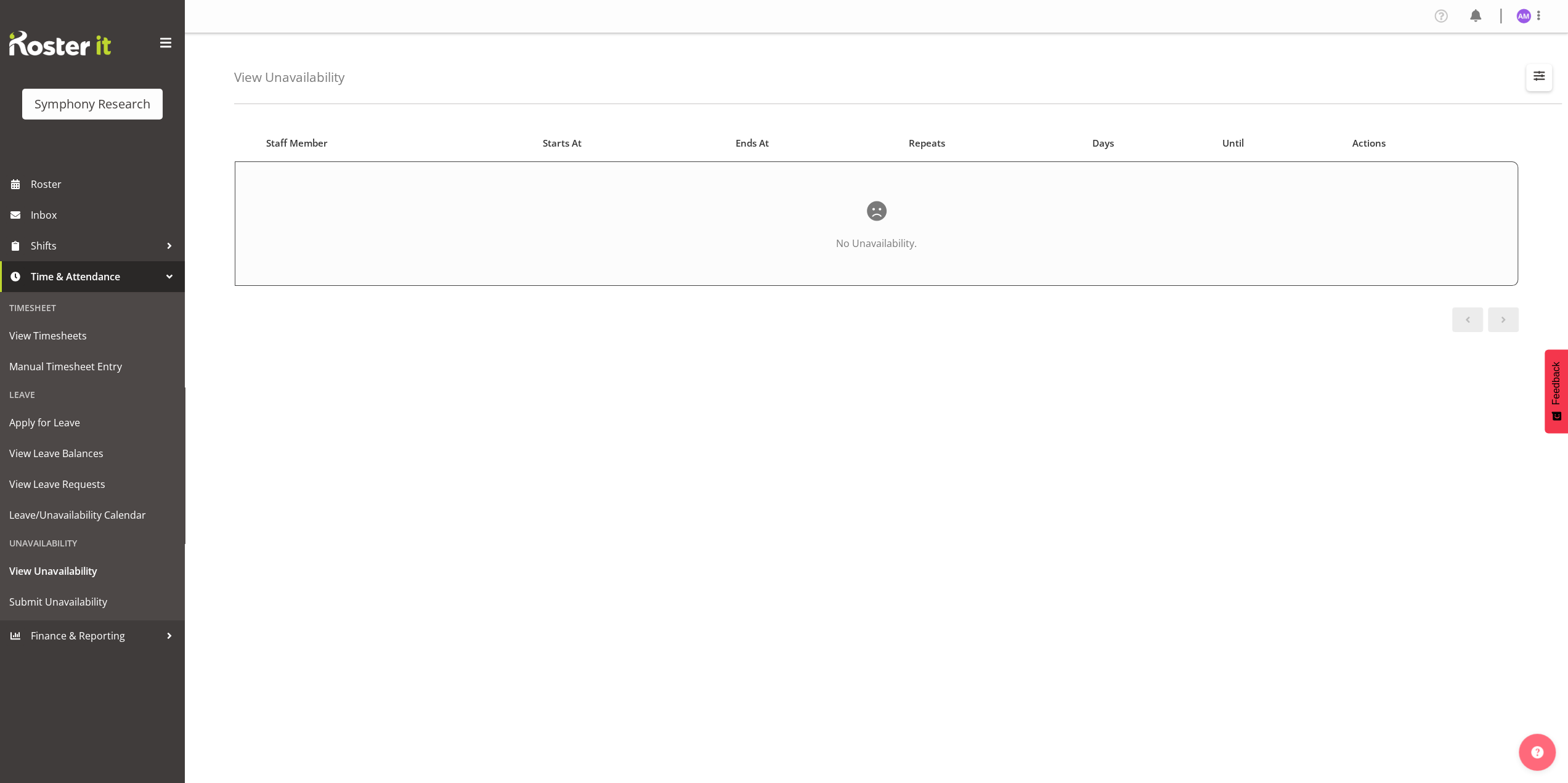
click at [1537, 76] on span "button" at bounding box center [1539, 76] width 16 height 16
click at [44, 596] on span "Submit Unavailability" at bounding box center [92, 602] width 166 height 18
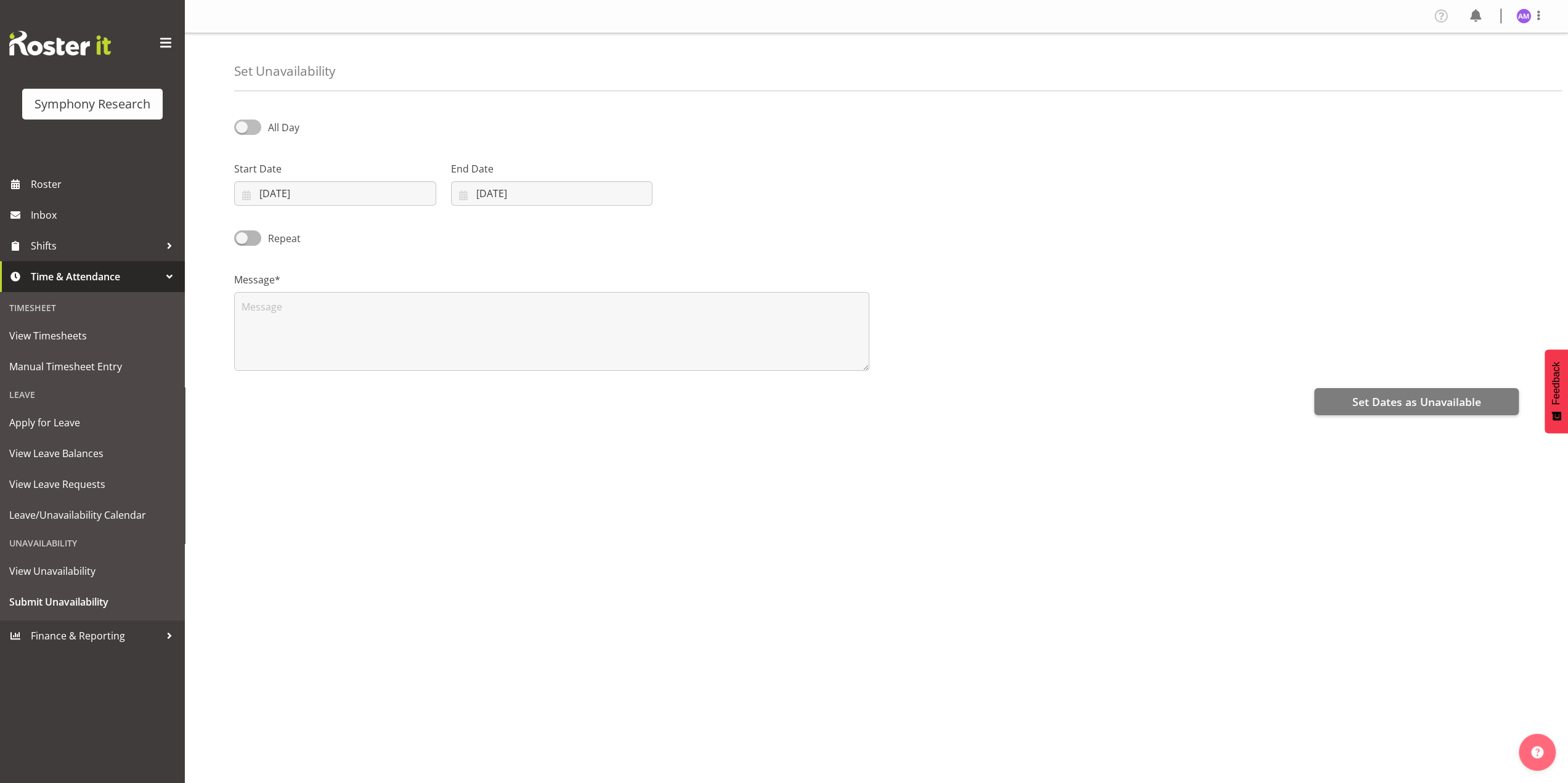
click at [250, 127] on span at bounding box center [247, 127] width 27 height 15
click at [242, 127] on input "All Day" at bounding box center [238, 127] width 8 height 8
checkbox input "true"
click at [310, 196] on input "11/08/2025" at bounding box center [335, 193] width 202 height 24
click at [279, 366] on link "18" at bounding box center [285, 363] width 26 height 23
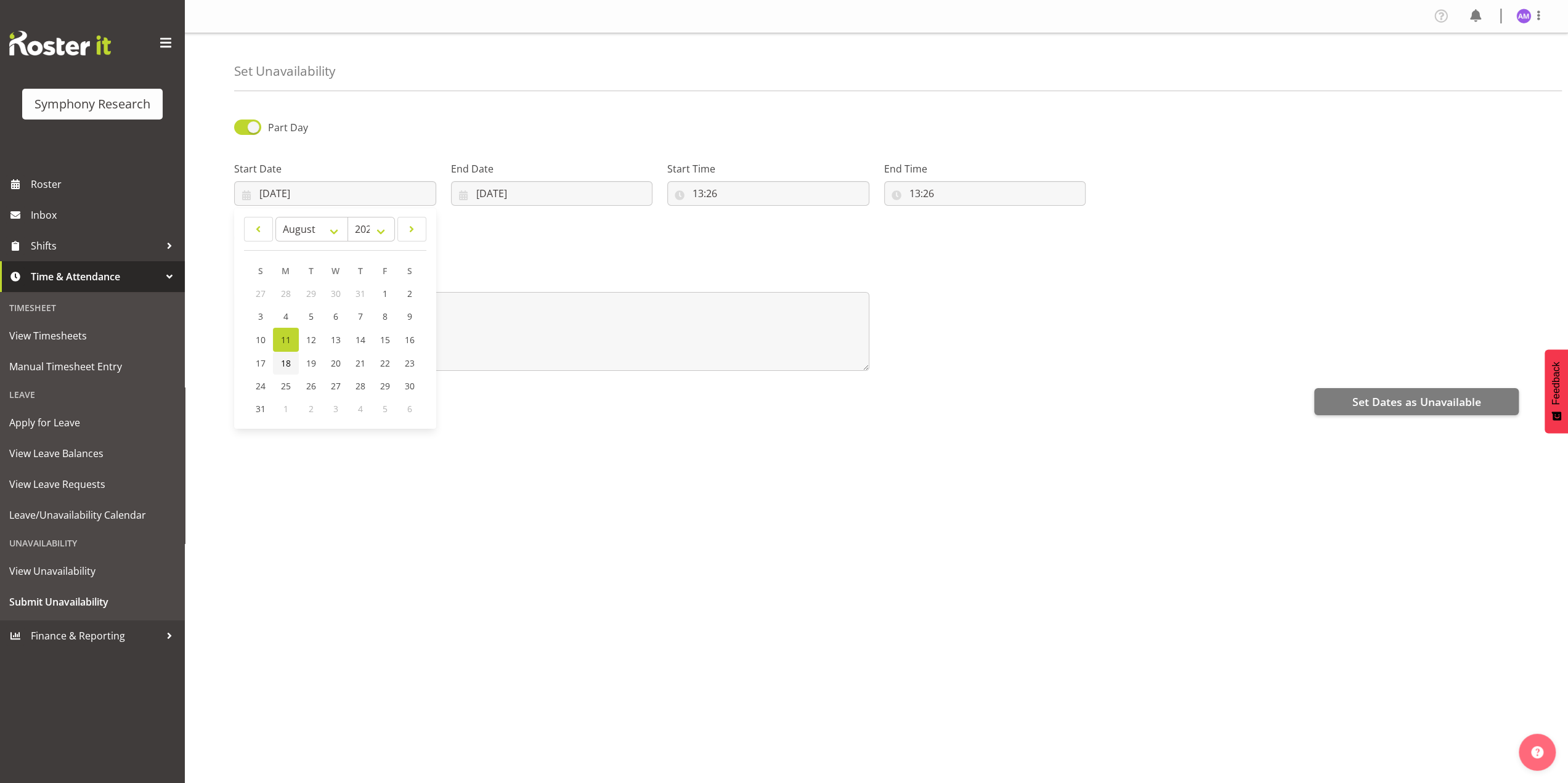
type input "[DATE]"
click at [548, 188] on input "11/08/2025" at bounding box center [552, 193] width 202 height 24
click at [605, 368] on link "22" at bounding box center [599, 363] width 24 height 23
type input "22/08/2025"
click at [803, 188] on input "13:26" at bounding box center [768, 193] width 202 height 24
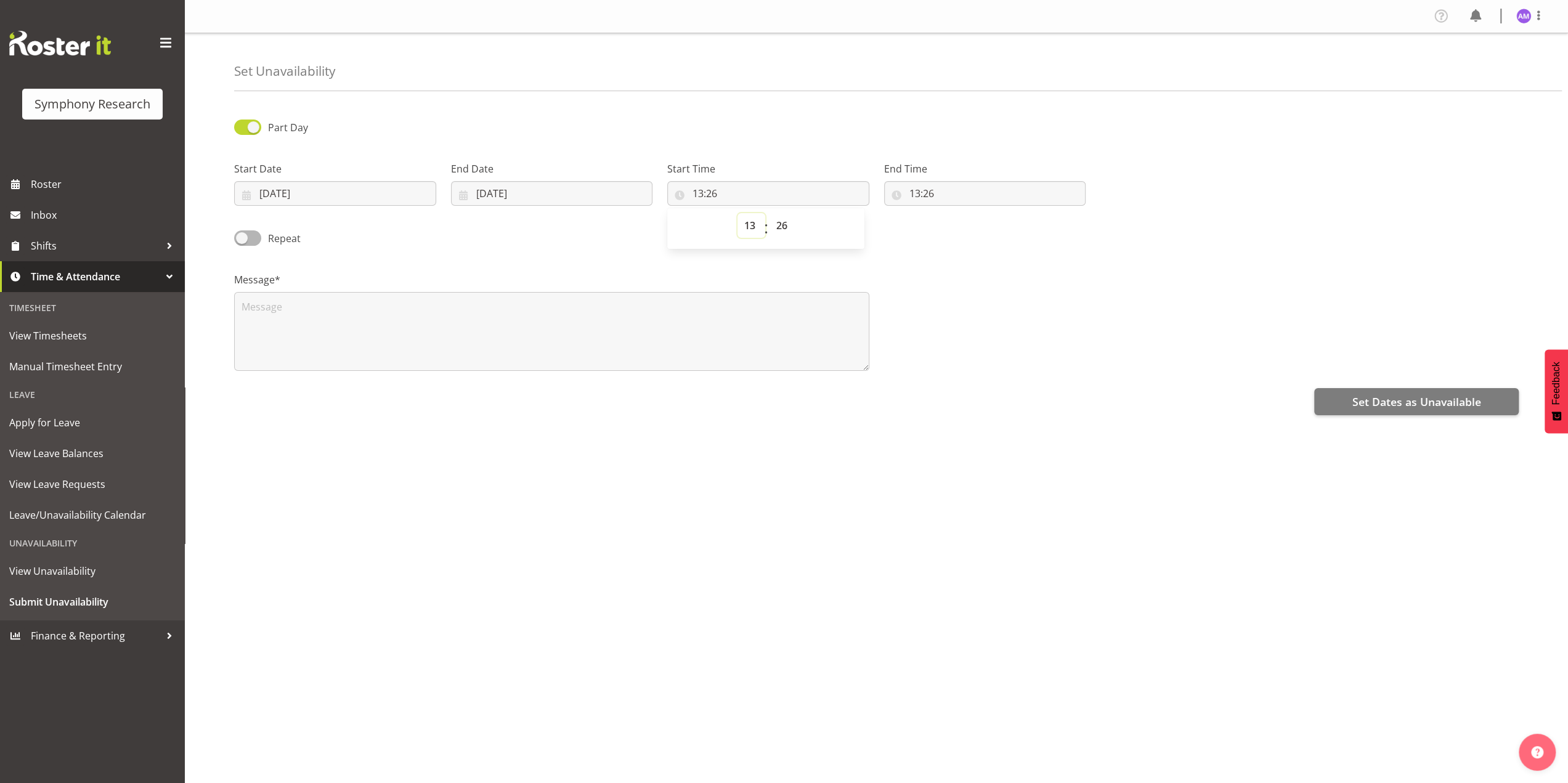
click at [745, 230] on select "00 01 02 03 04 05 06 07 08 09 10 11 12 13 14 15 16 17 18 19 20 21 22 23" at bounding box center [751, 225] width 28 height 24
select select "8"
click at [738, 213] on select "00 01 02 03 04 05 06 07 08 09 10 11 12 13 14 15 16 17 18 19 20 21 22 23" at bounding box center [751, 225] width 28 height 24
type input "08:26"
click at [939, 189] on input "13:26" at bounding box center [985, 193] width 202 height 24
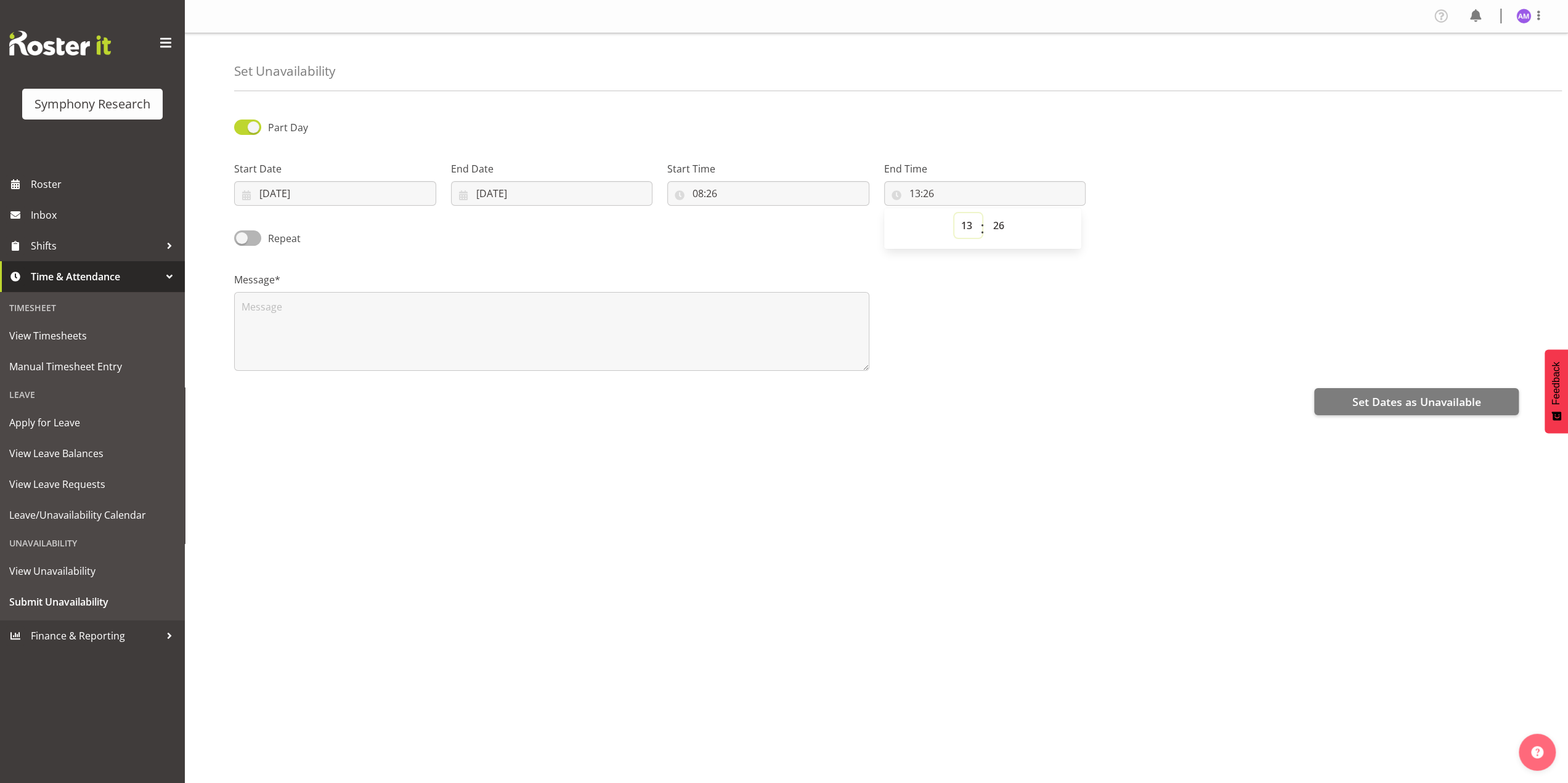
click at [965, 221] on select "00 01 02 03 04 05 06 07 08 09 10 11 12 13 14 15 16 17 18 19 20 21 22 23" at bounding box center [968, 225] width 28 height 24
select select "4"
click at [954, 213] on select "00 01 02 03 04 05 06 07 08 09 10 11 12 13 14 15 16 17 18 19 20 21 22 23" at bounding box center [968, 225] width 28 height 24
type input "04:26"
click at [1002, 225] on select "00 01 02 03 04 05 06 07 08 09 10 11 12 13 14 15 16 17 18 19 20 21 22 23 24 25 2…" at bounding box center [1000, 225] width 28 height 24
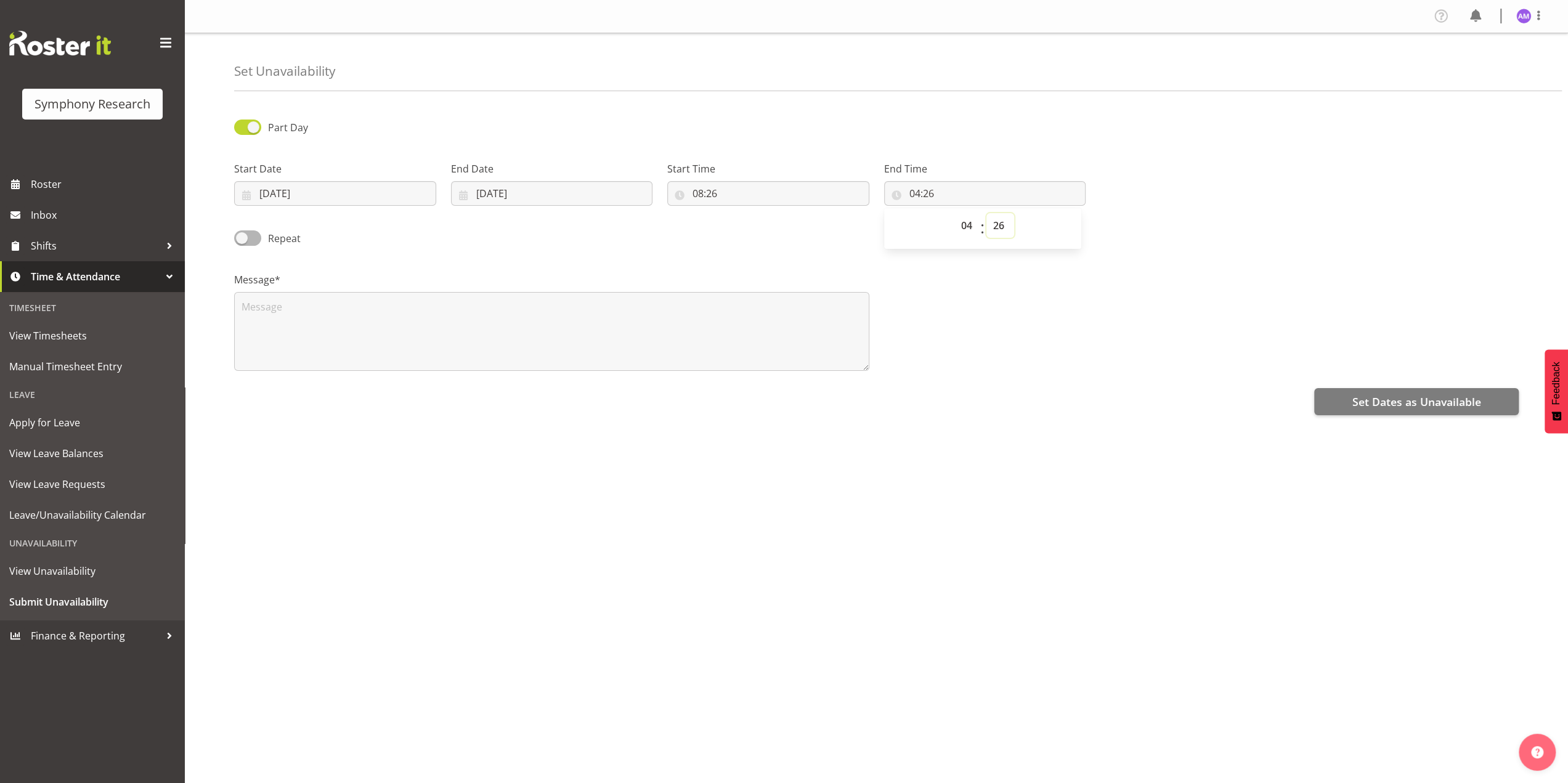
select select "30"
click at [986, 213] on select "00 01 02 03 04 05 06 07 08 09 10 11 12 13 14 15 16 17 18 19 20 21 22 23 24 25 2…" at bounding box center [1000, 225] width 28 height 24
type input "04:30"
click at [257, 236] on span at bounding box center [247, 238] width 27 height 15
click at [242, 236] on input "Repeat" at bounding box center [238, 238] width 8 height 8
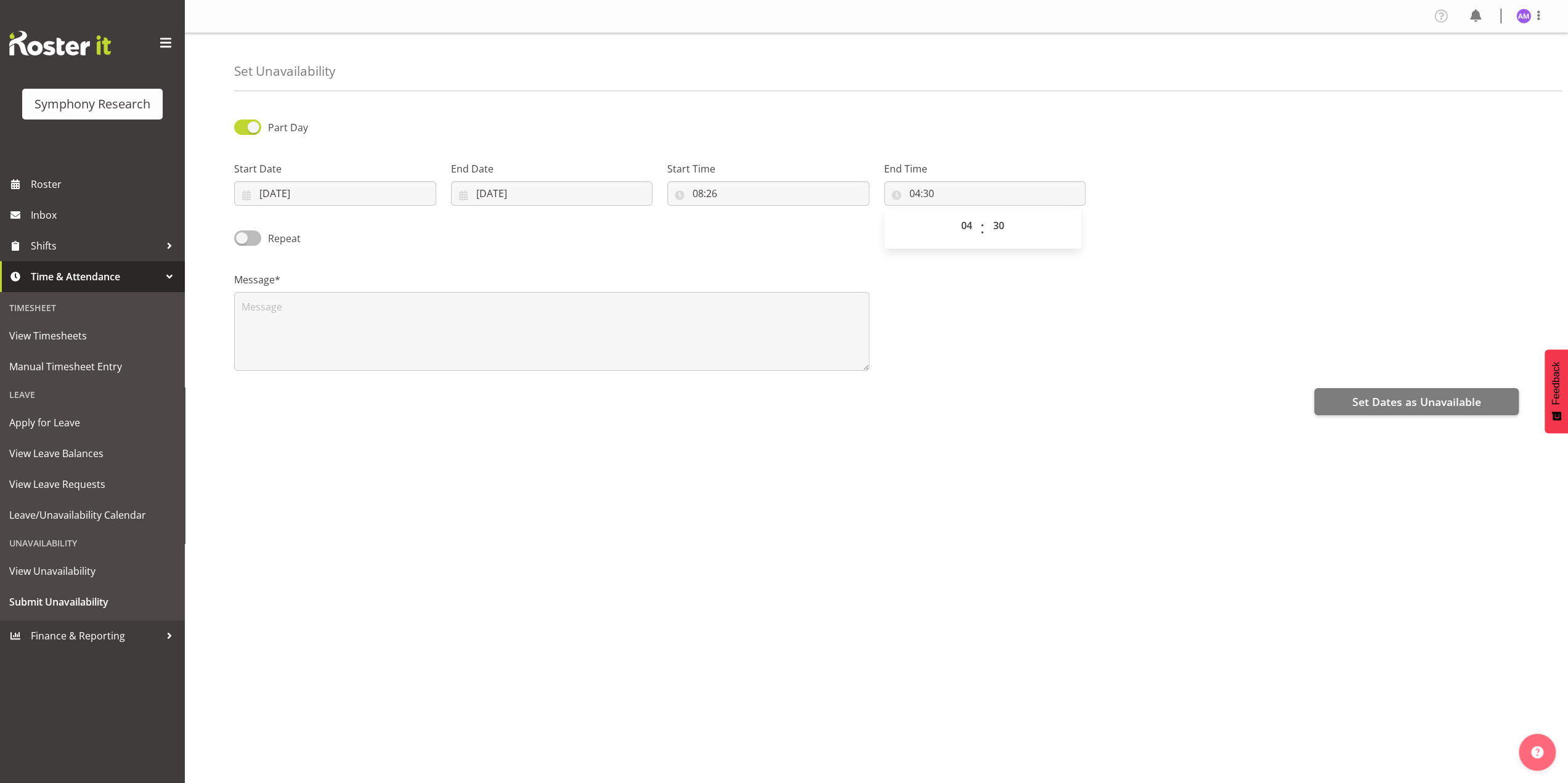
checkbox input "true"
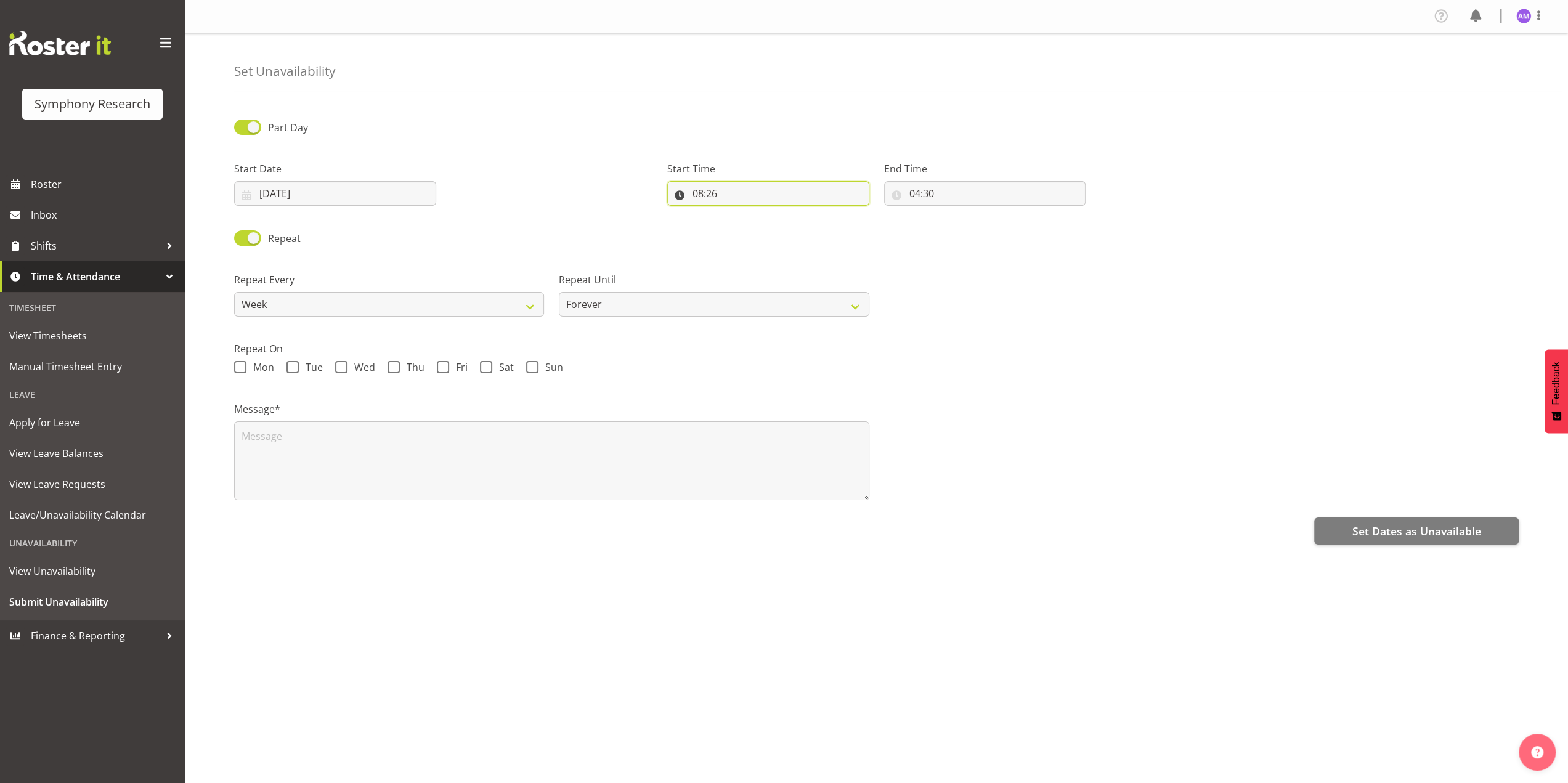
click at [742, 200] on input "08:26" at bounding box center [768, 193] width 202 height 24
click at [779, 221] on select "00 01 02 03 04 05 06 07 08 09 10 11 12 13 14 15 16 17 18 19 20 21 22 23 24 25 2…" at bounding box center [784, 225] width 28 height 24
select select "30"
click at [770, 213] on select "00 01 02 03 04 05 06 07 08 09 10 11 12 13 14 15 16 17 18 19 20 21 22 23 24 25 2…" at bounding box center [784, 225] width 28 height 24
type input "08:30"
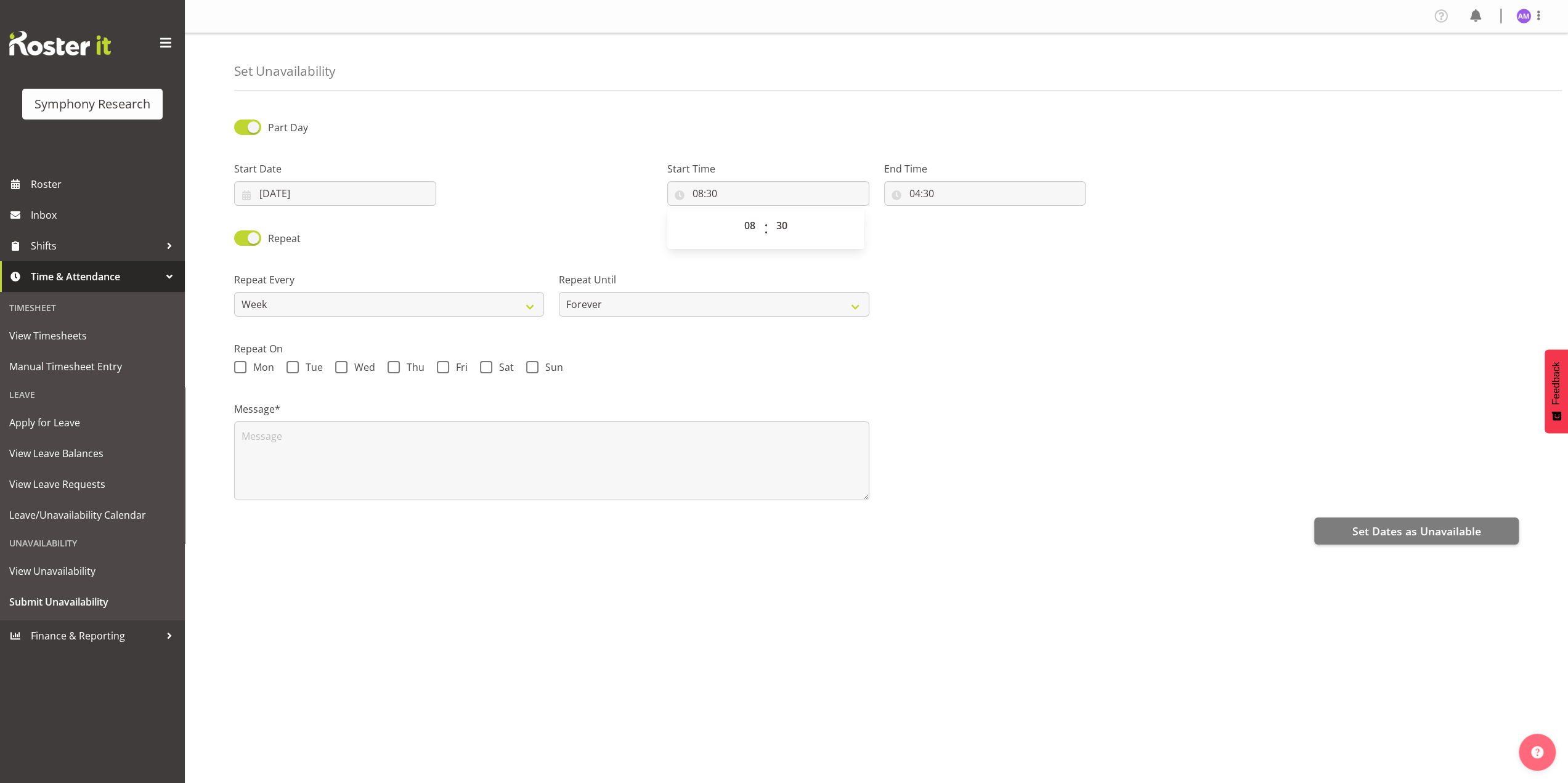
click at [1010, 337] on div "Repeat On Mon Tue Wed Thu Fri Sat Sun" at bounding box center [876, 354] width 1300 height 60
click at [252, 370] on span "Mon" at bounding box center [261, 367] width 28 height 13
click at [242, 370] on input "Mon" at bounding box center [238, 367] width 8 height 8
checkbox input "true"
click at [294, 371] on span at bounding box center [293, 367] width 13 height 13
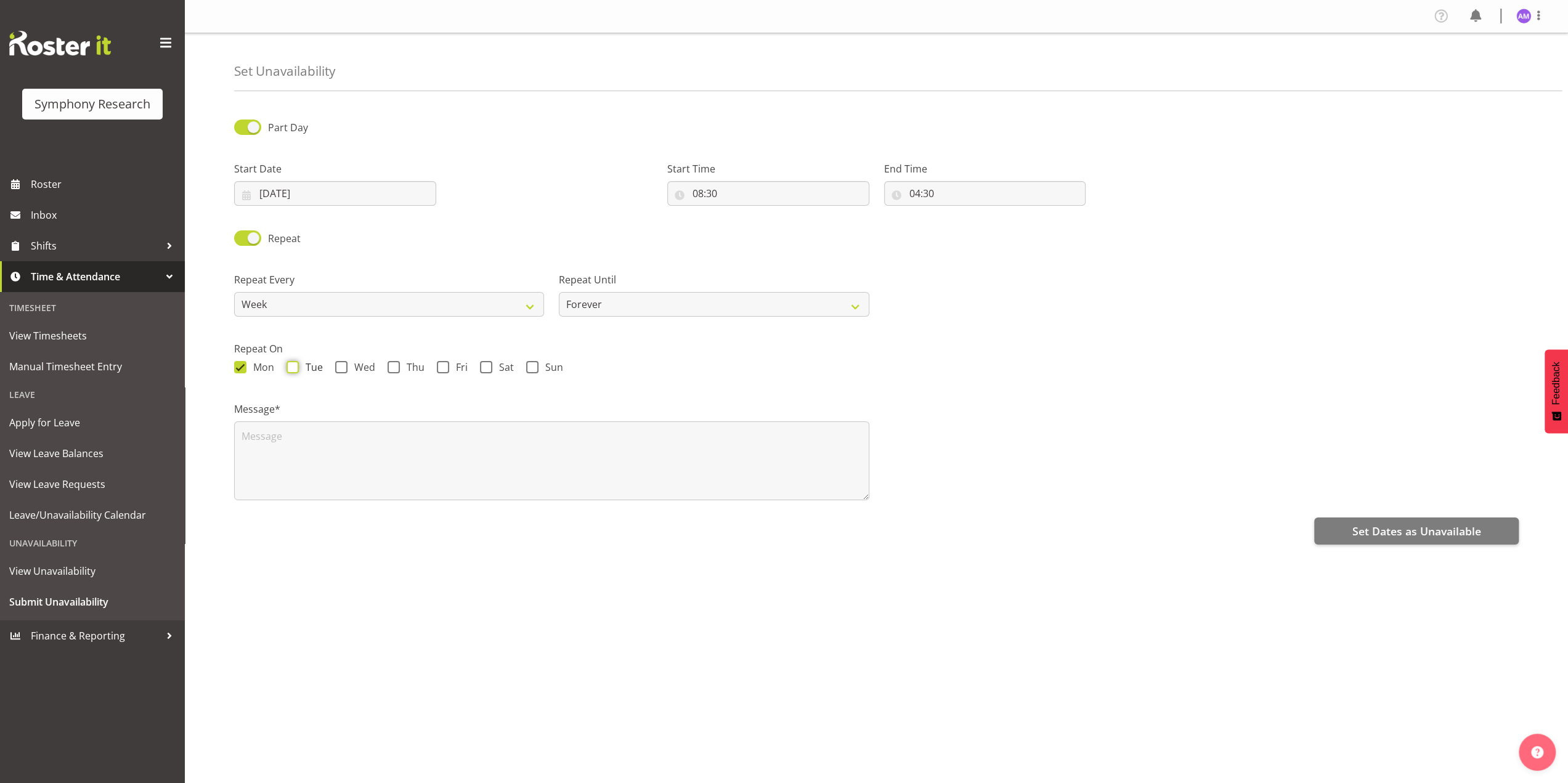
click at [294, 371] on input "Tue" at bounding box center [290, 367] width 8 height 8
checkbox input "true"
click at [341, 364] on span at bounding box center [341, 367] width 13 height 13
click at [341, 364] on input "Wed" at bounding box center [338, 367] width 8 height 8
checkbox input "true"
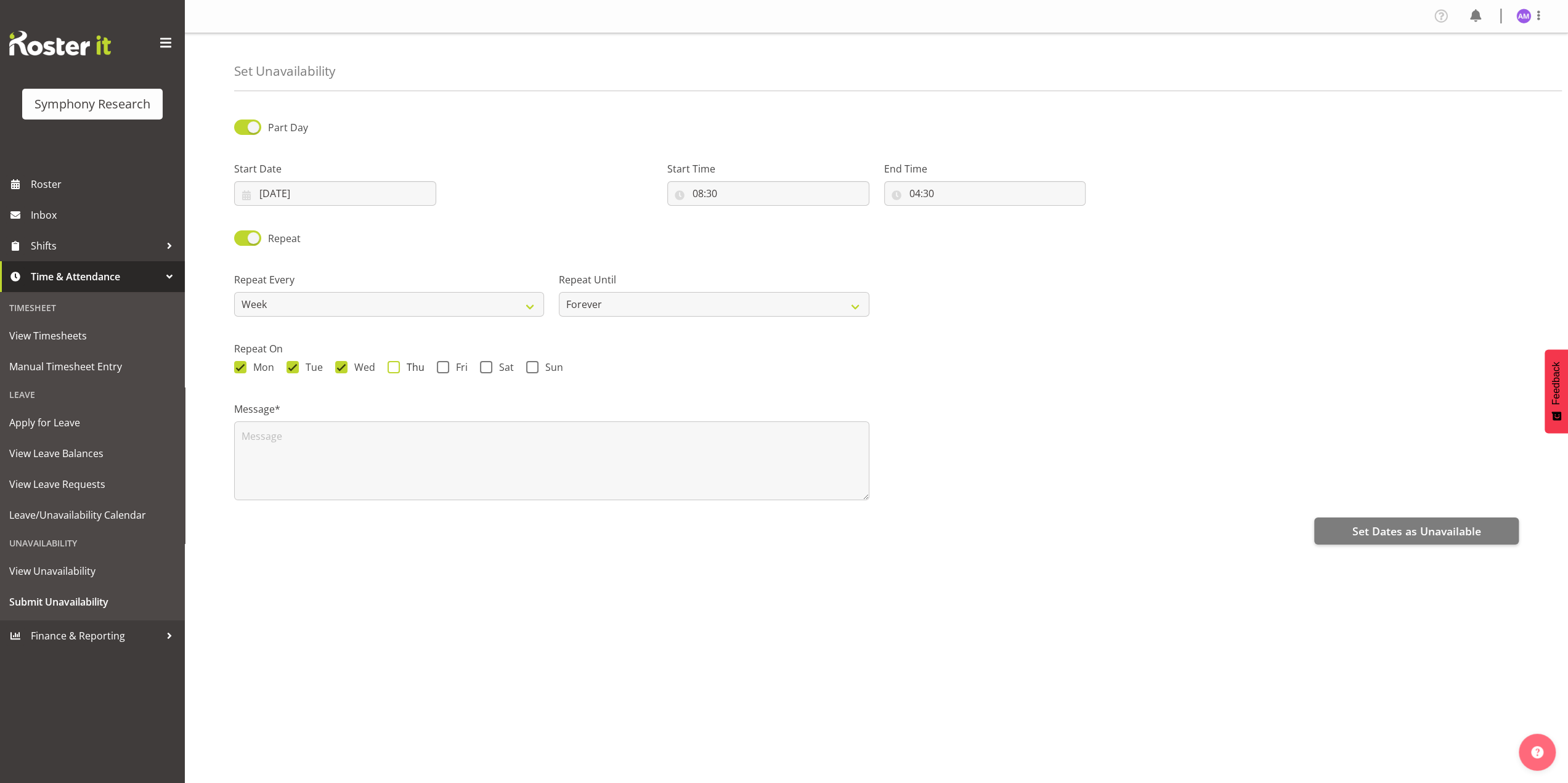
click at [400, 368] on span "Thu" at bounding box center [412, 367] width 24 height 13
click at [396, 368] on input "Thu" at bounding box center [391, 367] width 8 height 8
checkbox input "true"
click at [449, 368] on span "Fri" at bounding box center [459, 367] width 18 height 13
click at [445, 368] on input "Fri" at bounding box center [440, 367] width 8 height 8
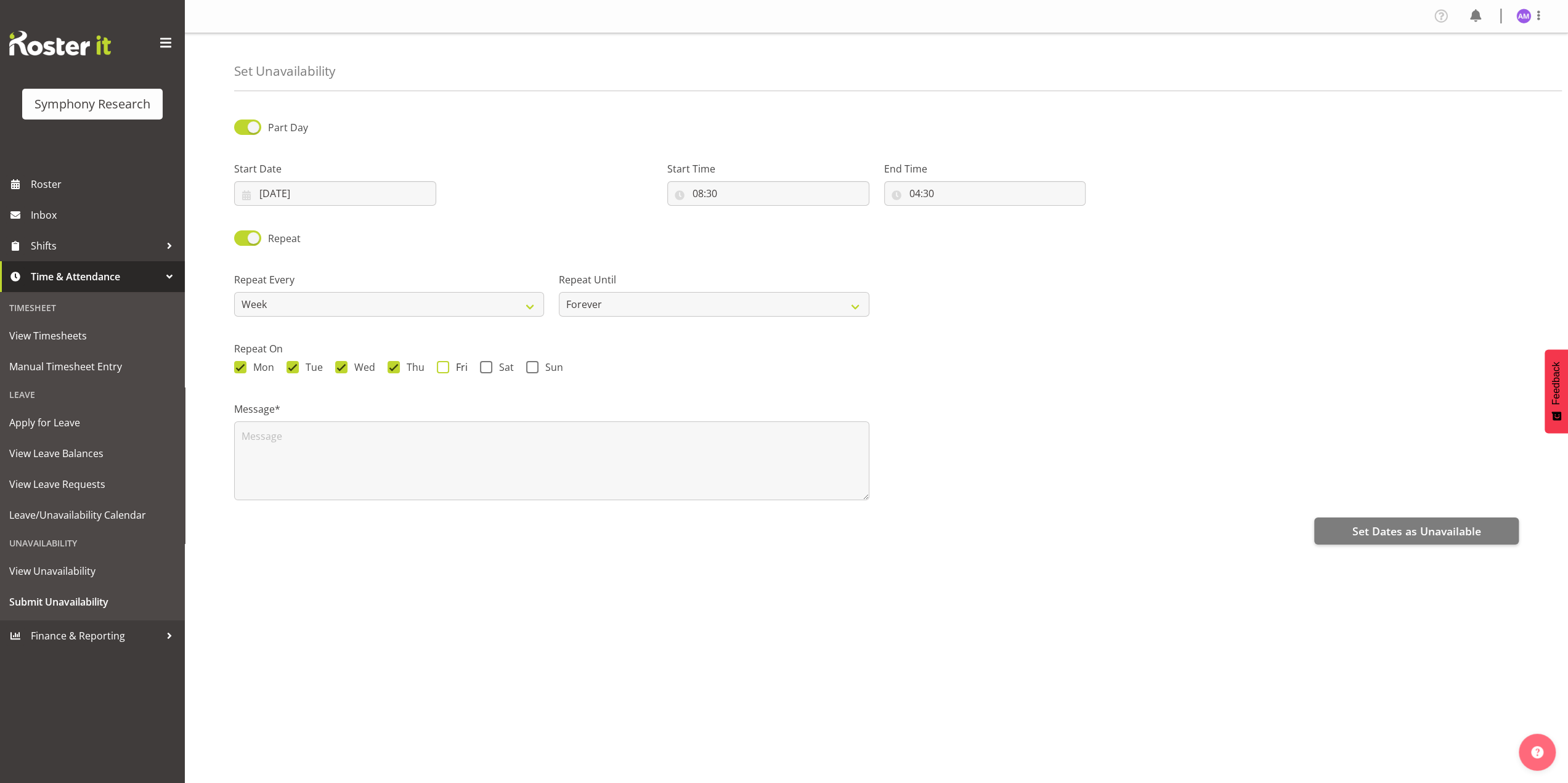
checkbox input "true"
click at [1364, 531] on span "Set Dates as Unavailable" at bounding box center [1416, 531] width 129 height 16
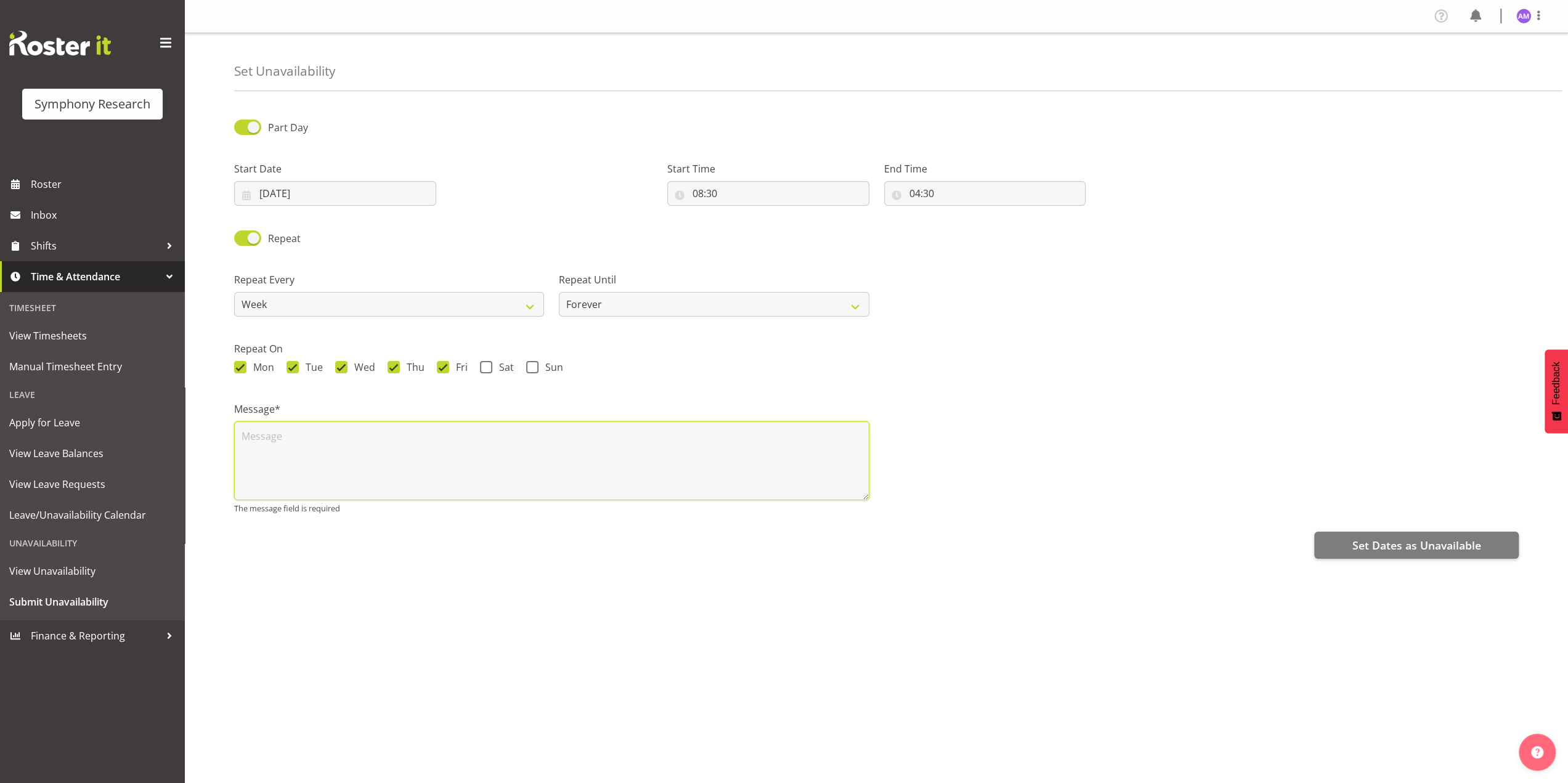
click at [487, 451] on textarea at bounding box center [552, 461] width 635 height 79
type textarea "Not available"
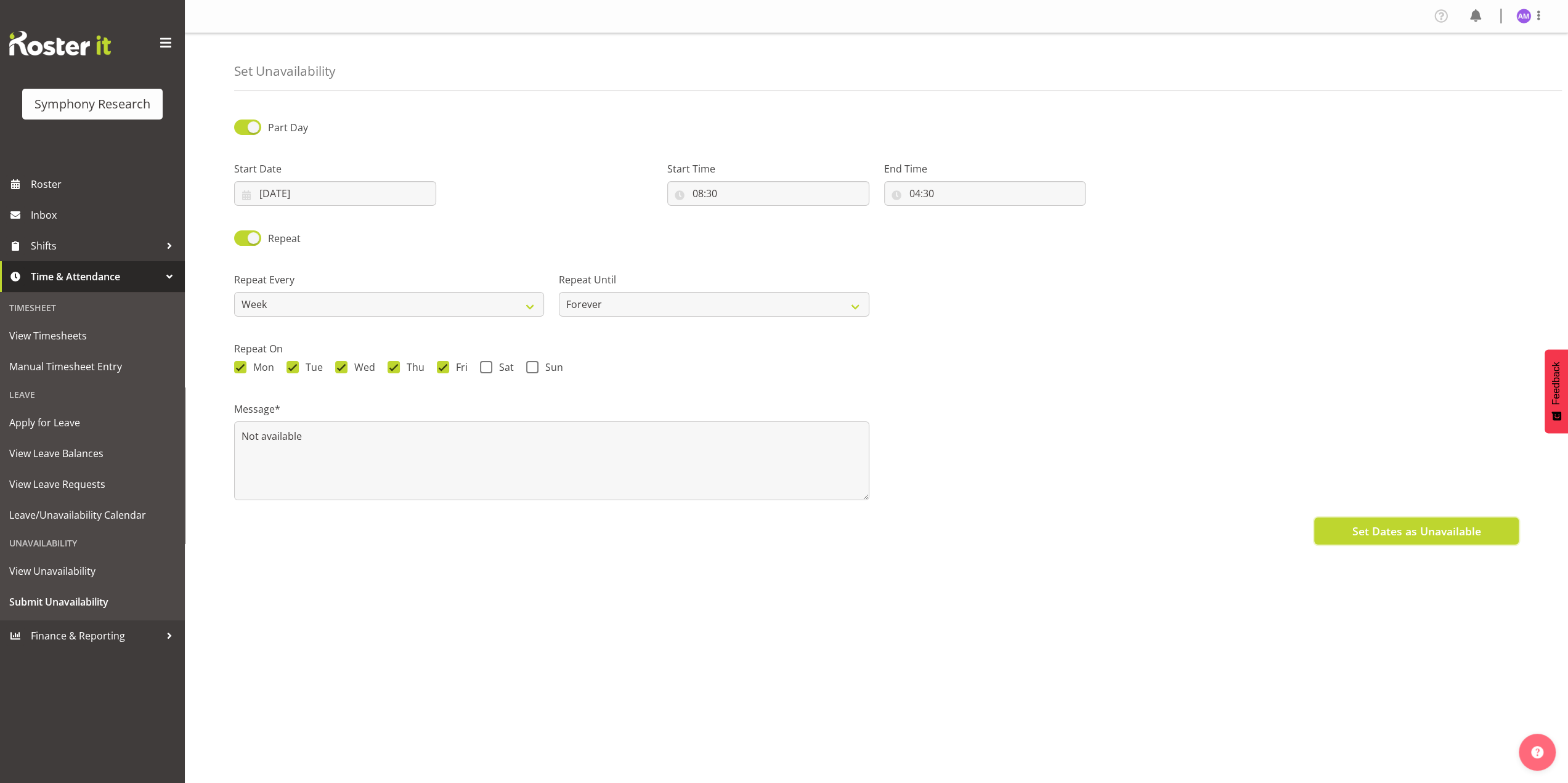
click at [1379, 528] on span "Set Dates as Unavailable" at bounding box center [1416, 531] width 129 height 16
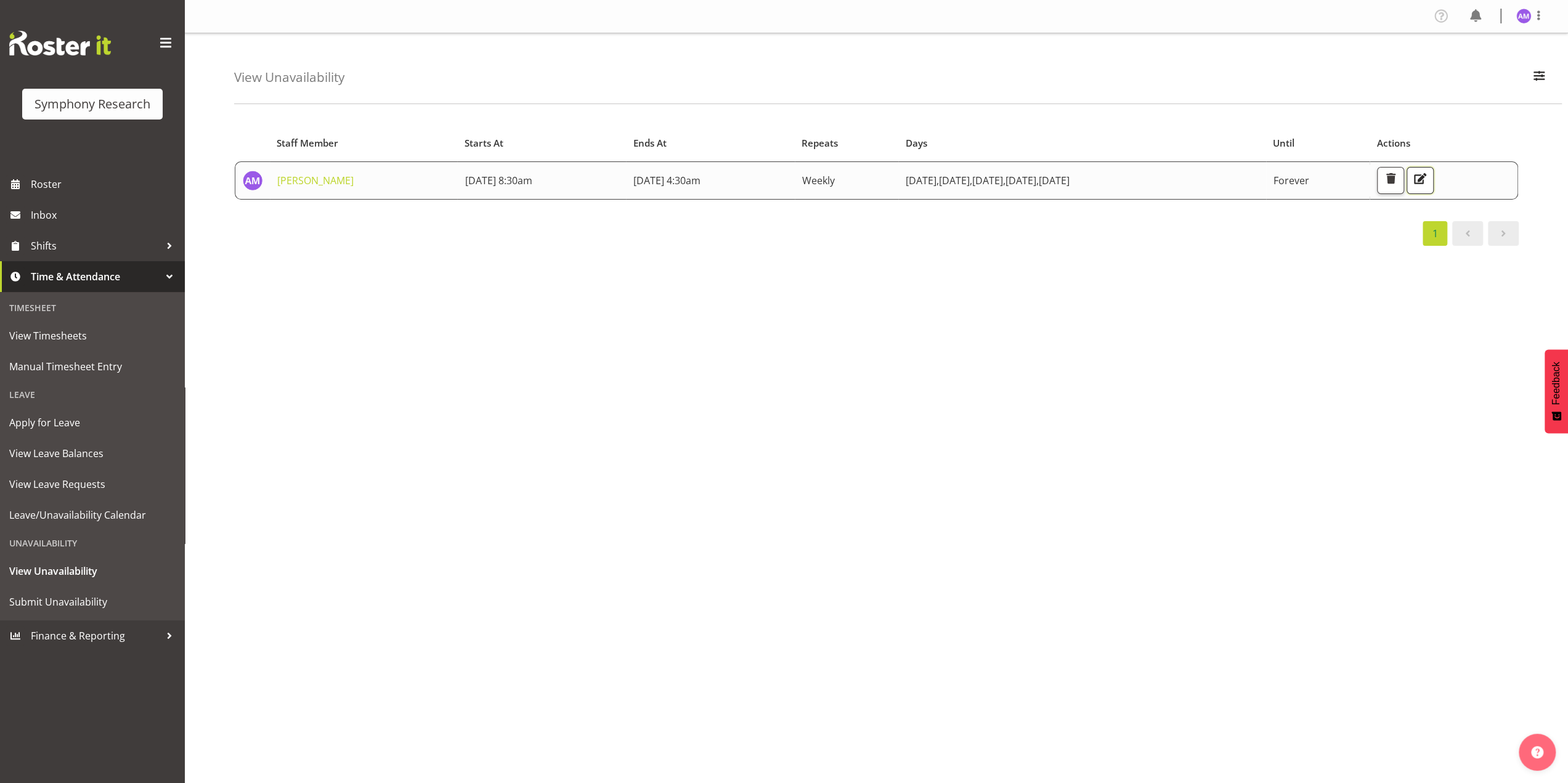
click at [1428, 175] on span "button" at bounding box center [1420, 178] width 16 height 16
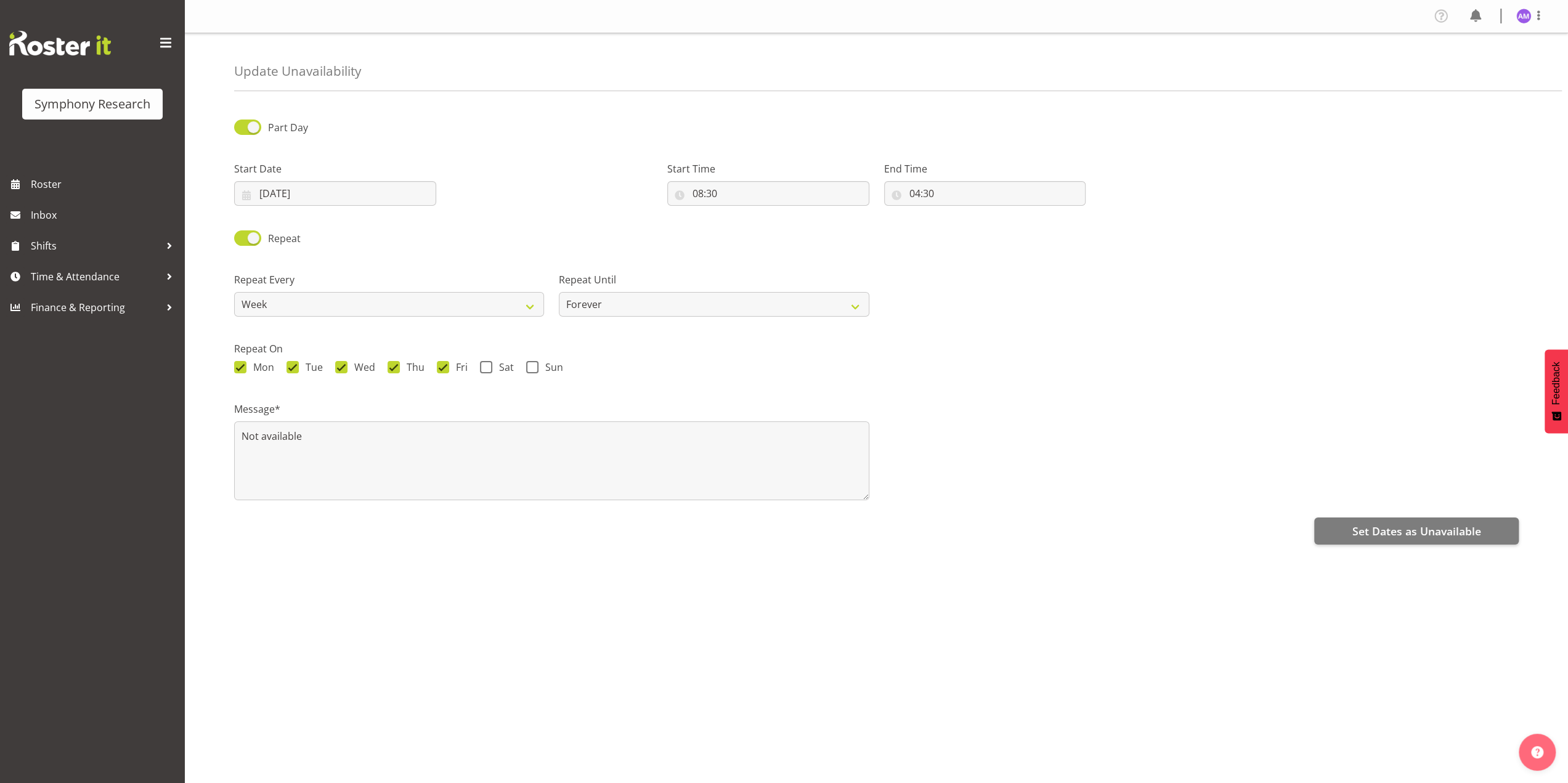
click at [1352, 314] on div "Repeat Every Week 2 Weeks 3 Weeks 4 Weeks Month Repeat Until Forever On a date" at bounding box center [876, 289] width 1300 height 69
click at [1411, 527] on span "Set Dates as Unavailable" at bounding box center [1416, 531] width 129 height 16
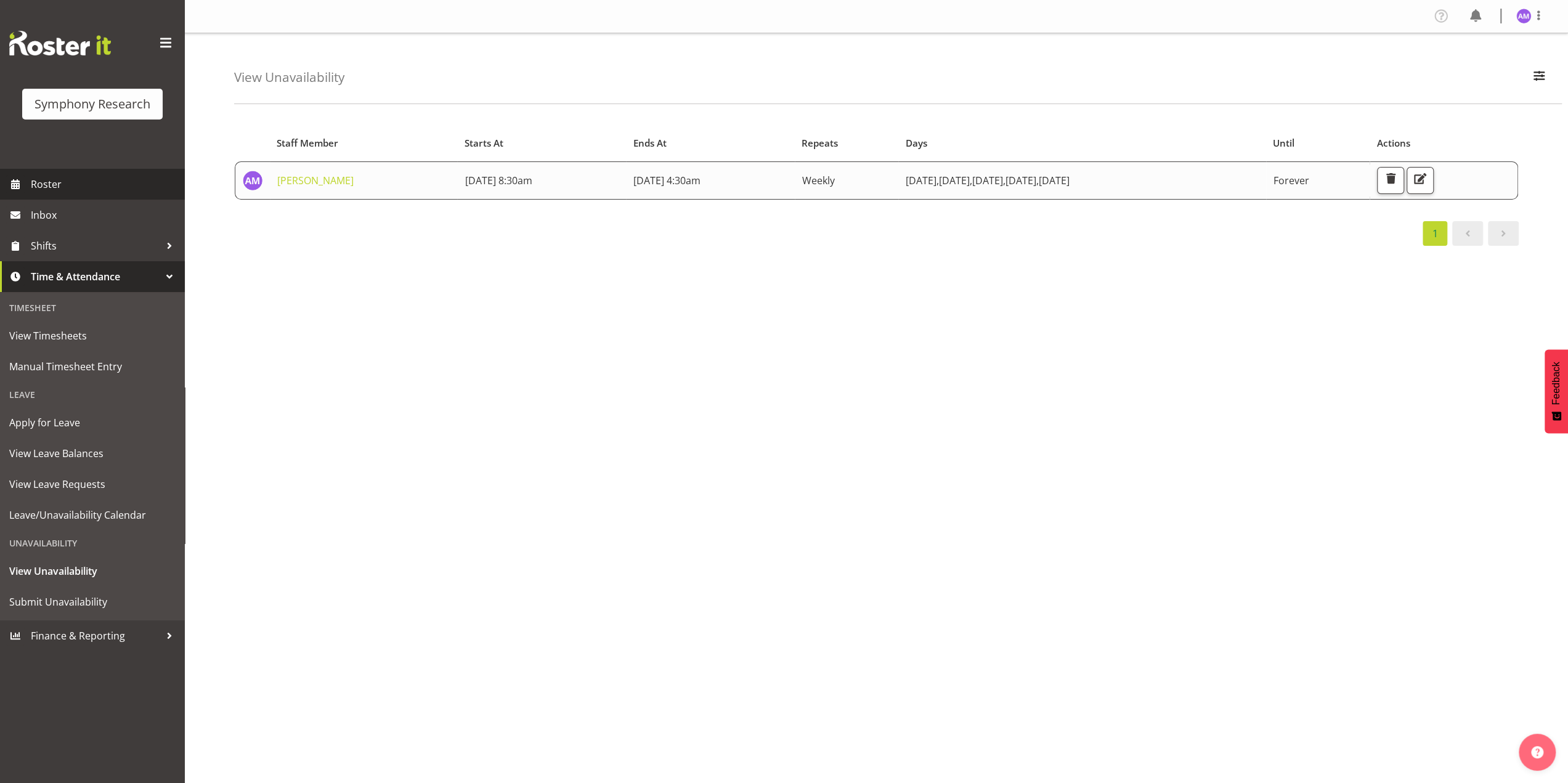
click at [48, 183] on span "Roster" at bounding box center [105, 184] width 148 height 18
